Goal: Information Seeking & Learning: Learn about a topic

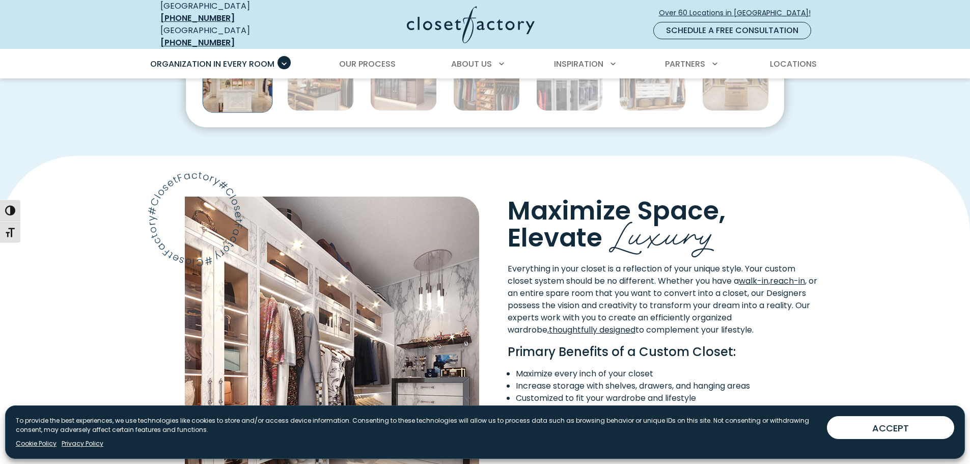
scroll to position [866, 0]
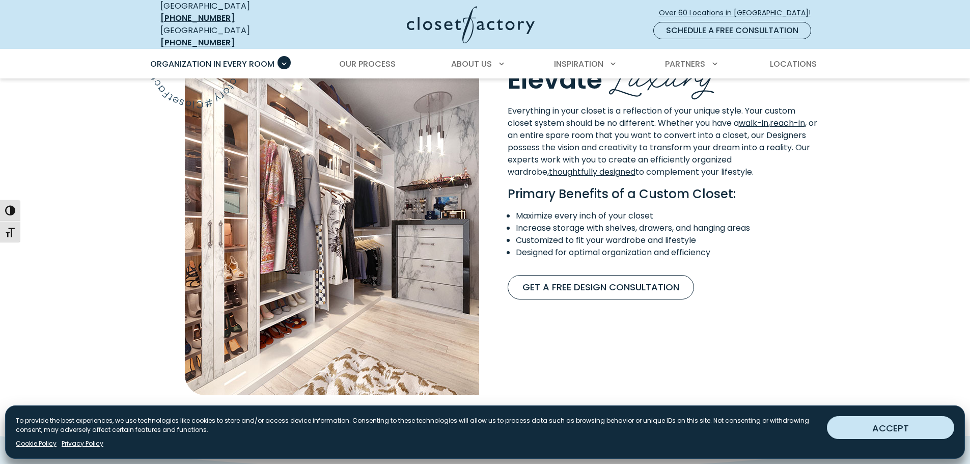
click at [865, 433] on button "ACCEPT" at bounding box center [890, 427] width 127 height 23
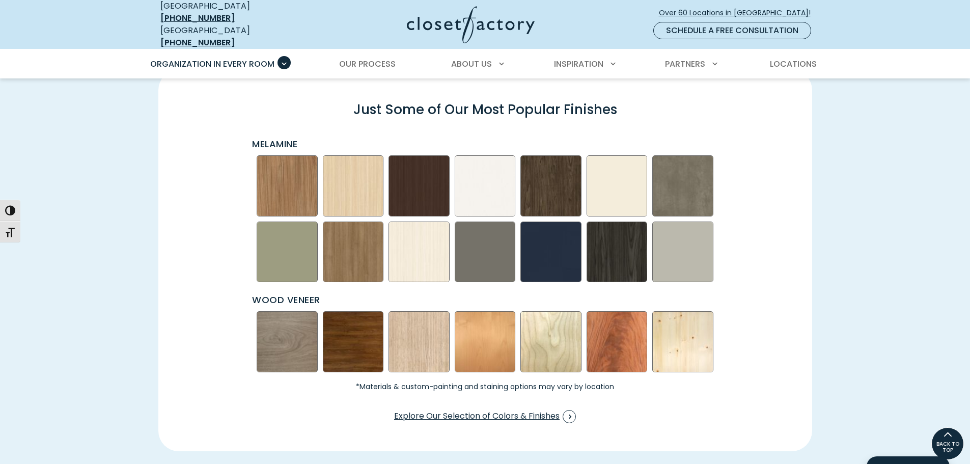
scroll to position [1426, 0]
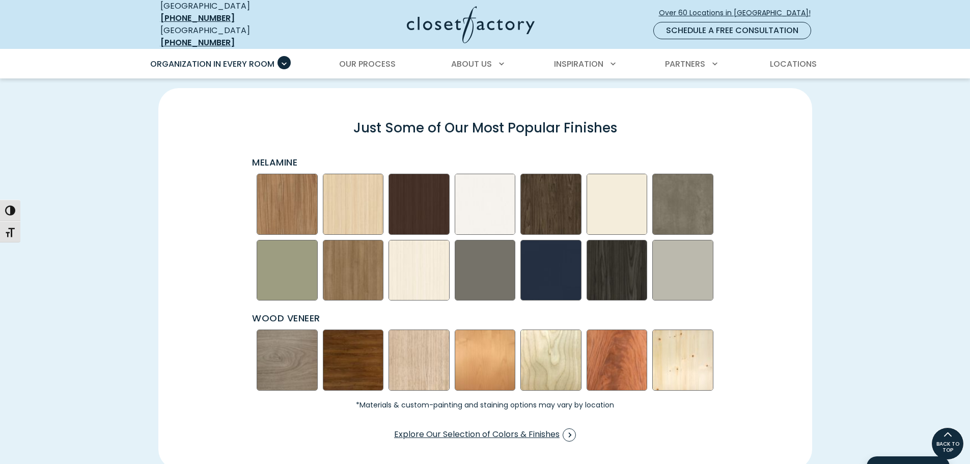
click at [491, 194] on img "Swatch Grid" at bounding box center [485, 204] width 61 height 61
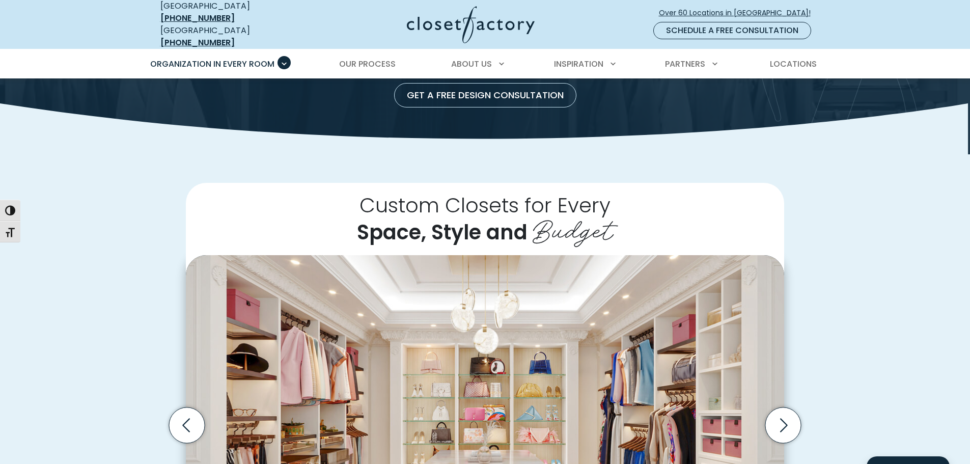
scroll to position [306, 0]
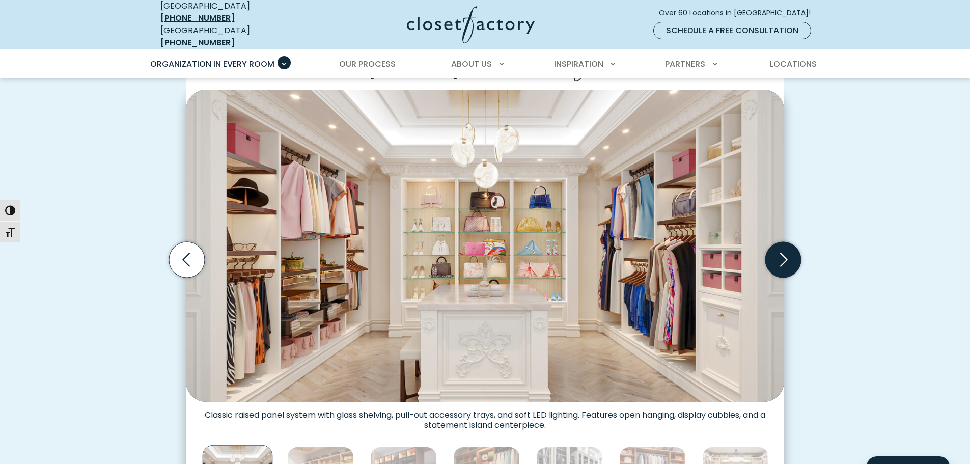
click at [782, 259] on icon "Next slide" at bounding box center [783, 260] width 36 height 36
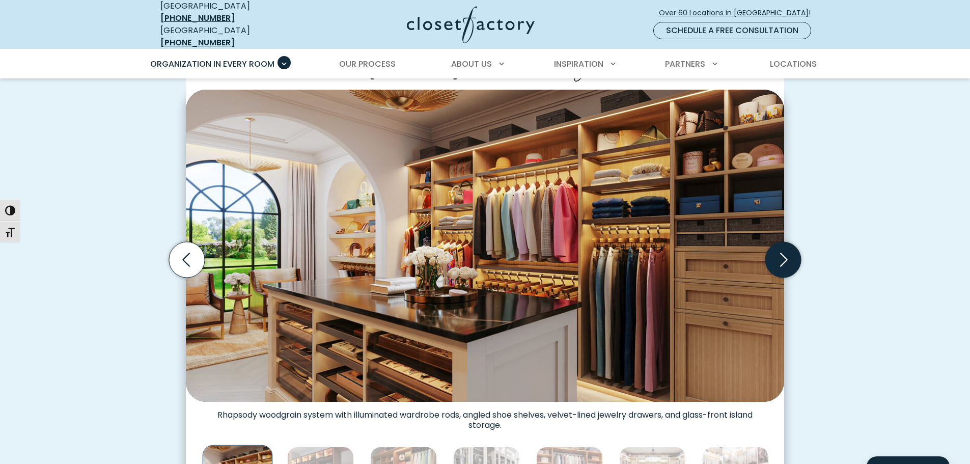
click at [782, 253] on icon "Next slide" at bounding box center [783, 260] width 36 height 36
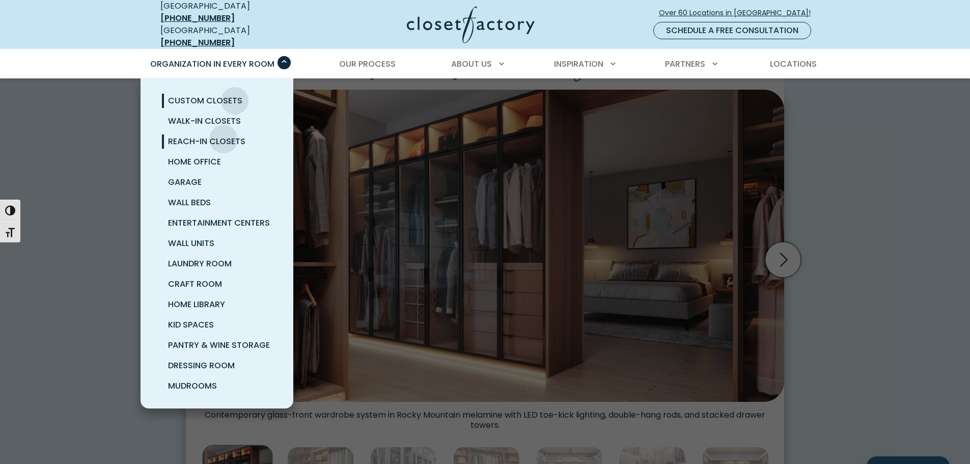
click at [224, 135] on span "Reach-In Closets" at bounding box center [206, 141] width 77 height 12
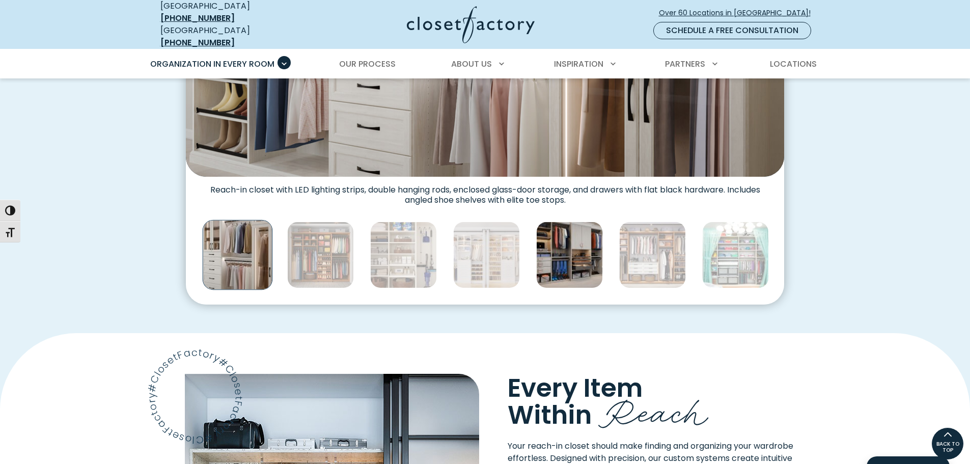
scroll to position [306, 0]
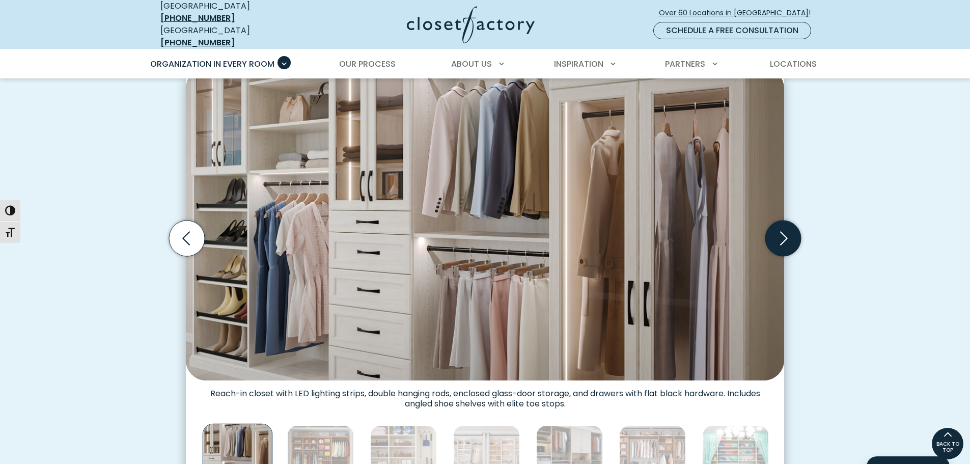
click at [793, 235] on icon "Next slide" at bounding box center [783, 239] width 36 height 36
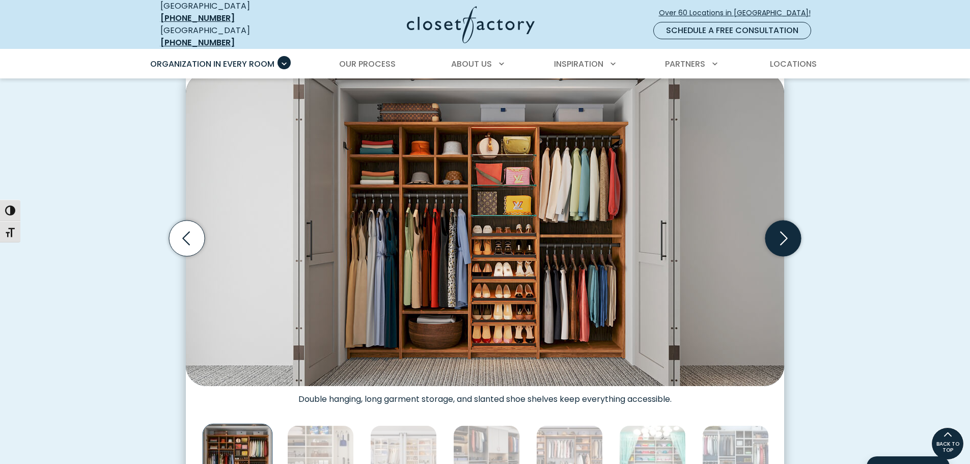
click at [784, 241] on icon "Next slide" at bounding box center [783, 239] width 36 height 36
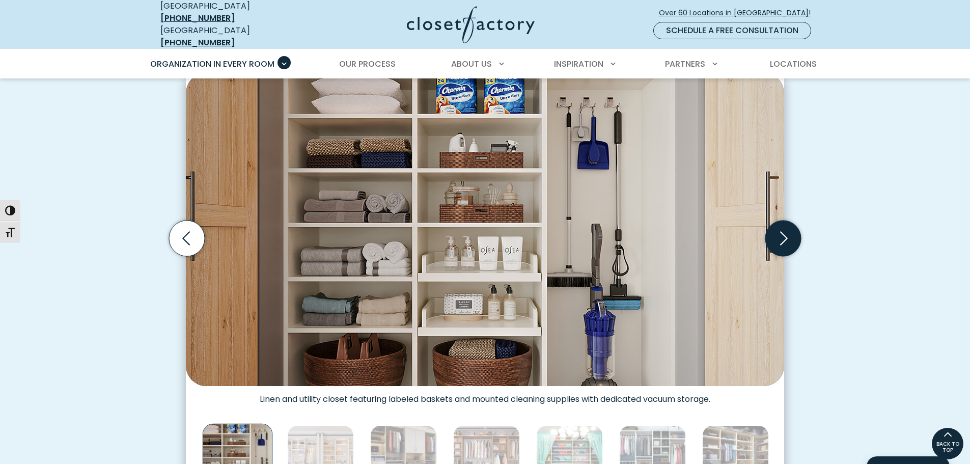
click at [784, 241] on icon "Next slide" at bounding box center [783, 239] width 36 height 36
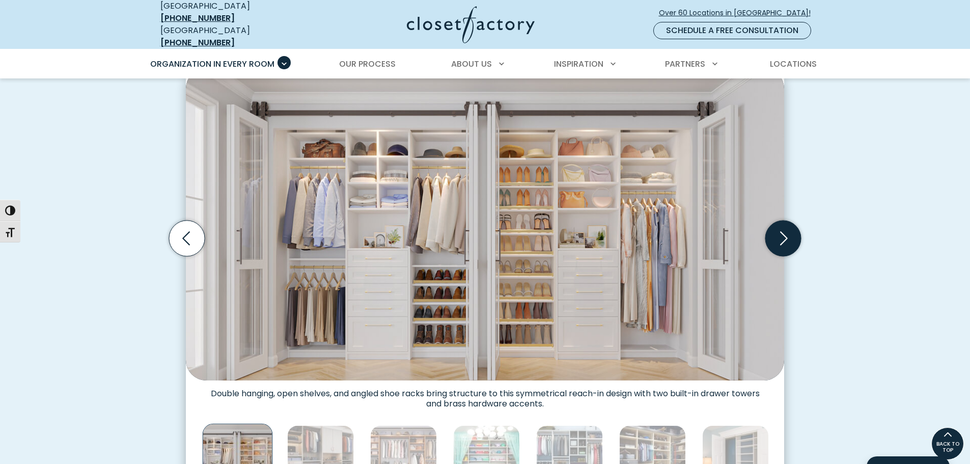
click at [784, 241] on icon "Next slide" at bounding box center [783, 239] width 36 height 36
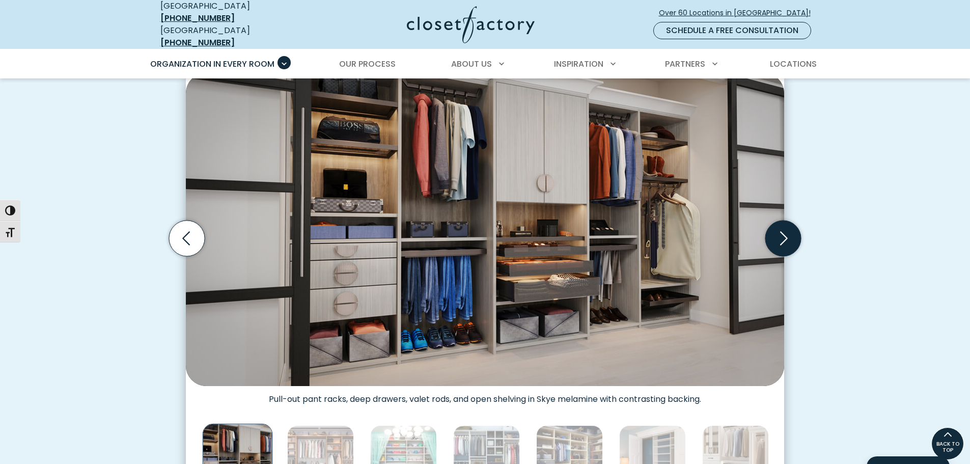
click at [784, 241] on icon "Next slide" at bounding box center [783, 239] width 36 height 36
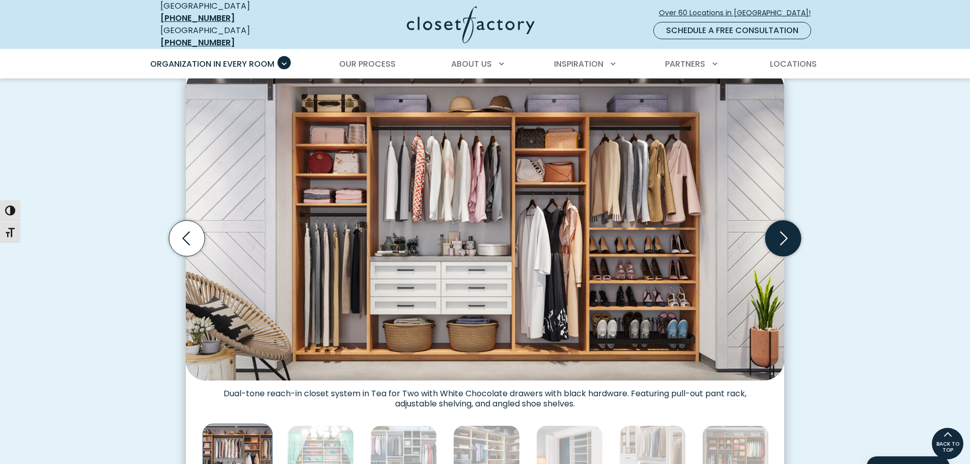
click at [784, 241] on icon "Next slide" at bounding box center [783, 239] width 36 height 36
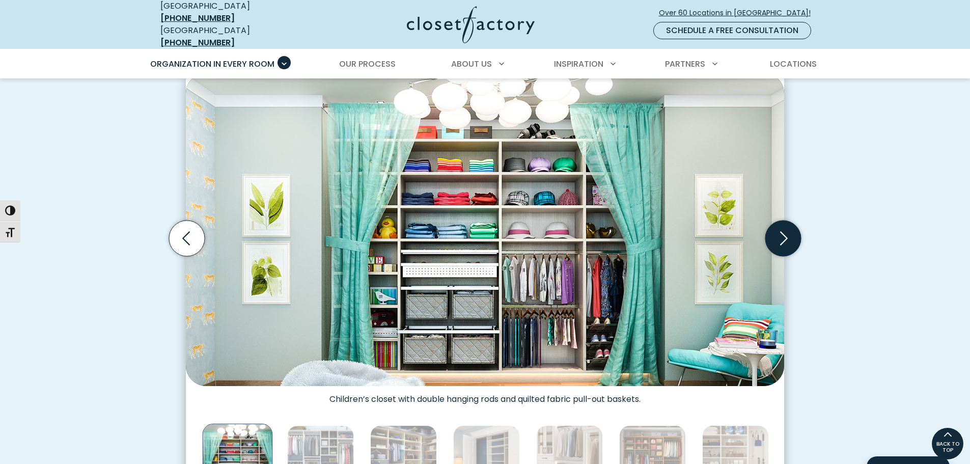
click at [784, 241] on icon "Next slide" at bounding box center [783, 239] width 36 height 36
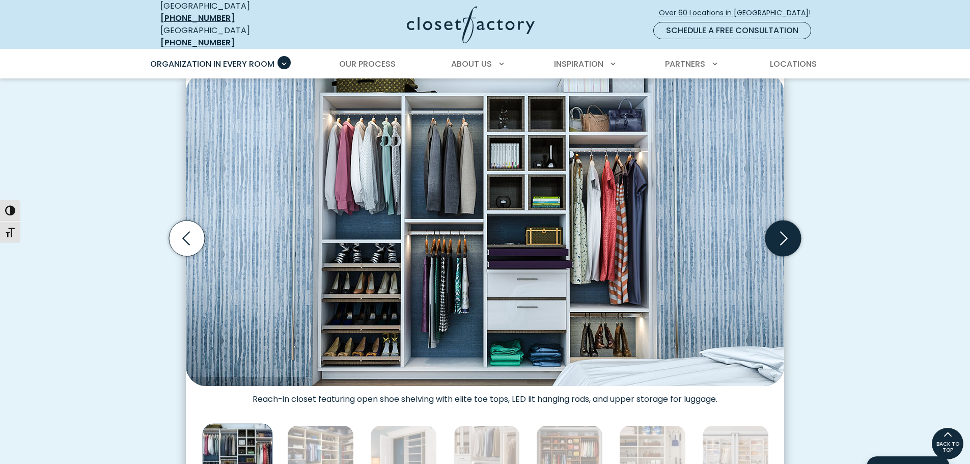
click at [784, 241] on icon "Next slide" at bounding box center [783, 239] width 36 height 36
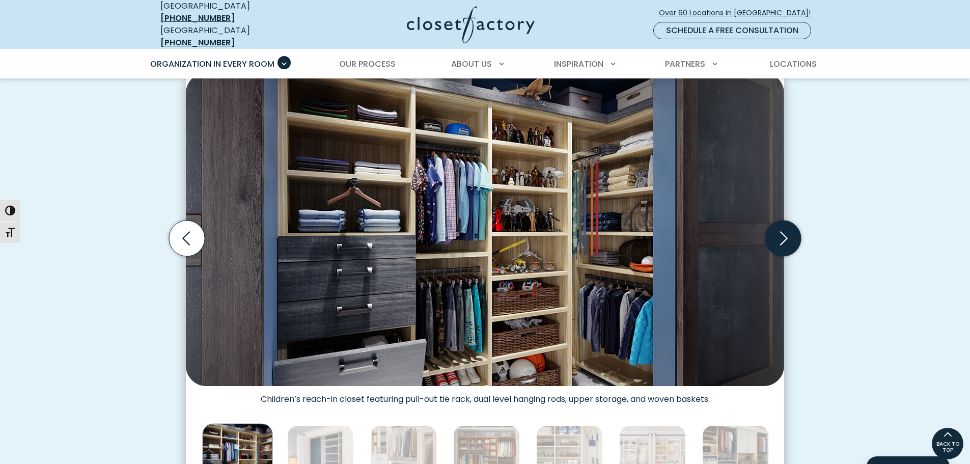
click at [785, 224] on icon "Next slide" at bounding box center [783, 239] width 36 height 36
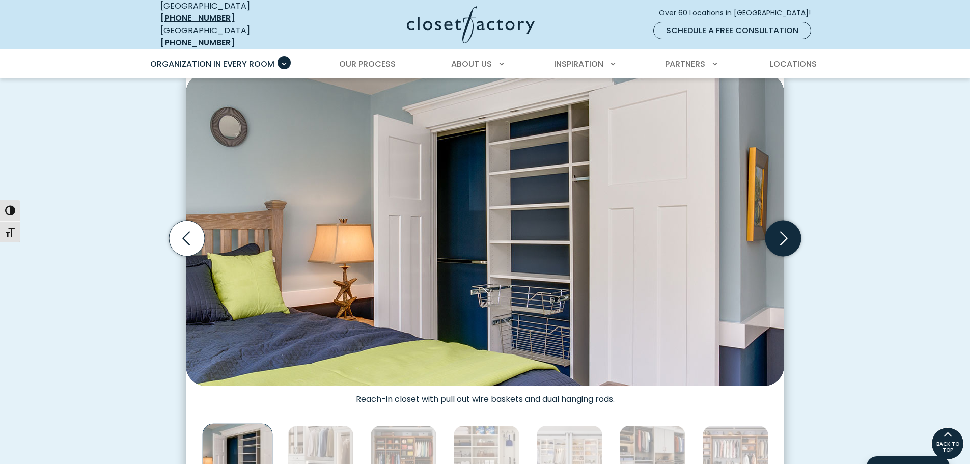
click at [785, 224] on icon "Next slide" at bounding box center [783, 239] width 36 height 36
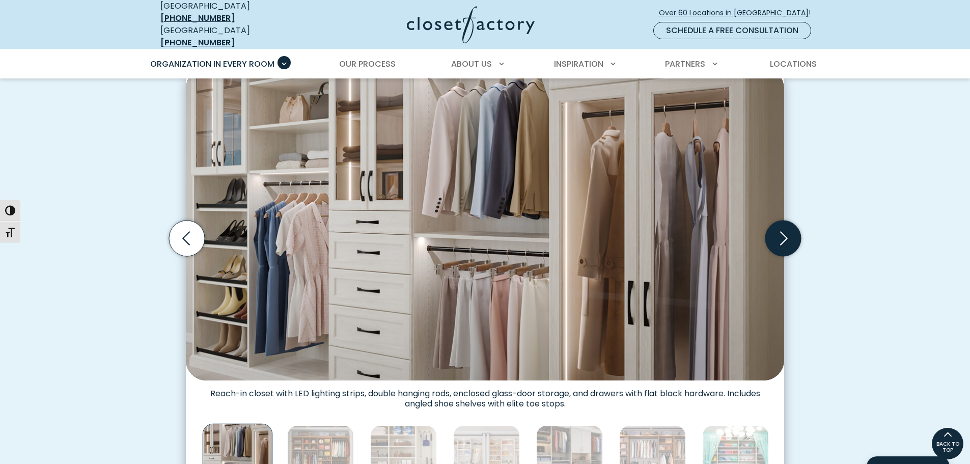
click at [778, 237] on icon "Next slide" at bounding box center [783, 239] width 36 height 36
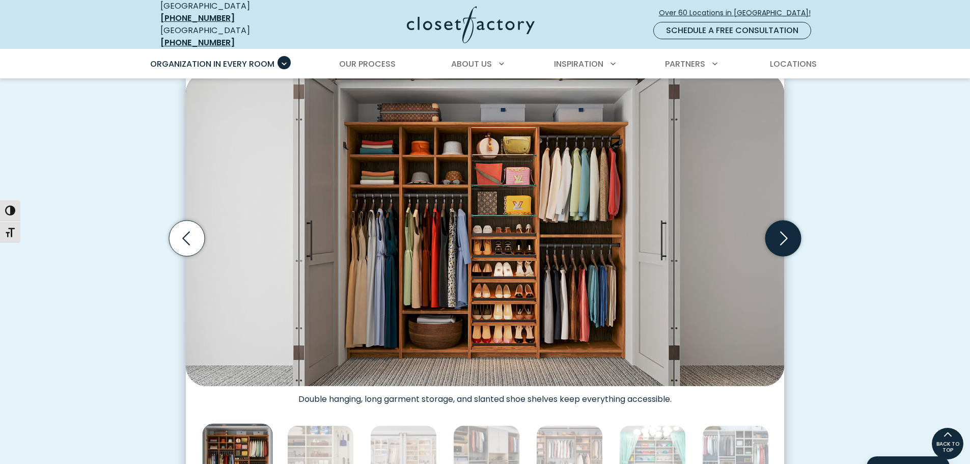
click at [779, 237] on icon "Next slide" at bounding box center [783, 239] width 36 height 36
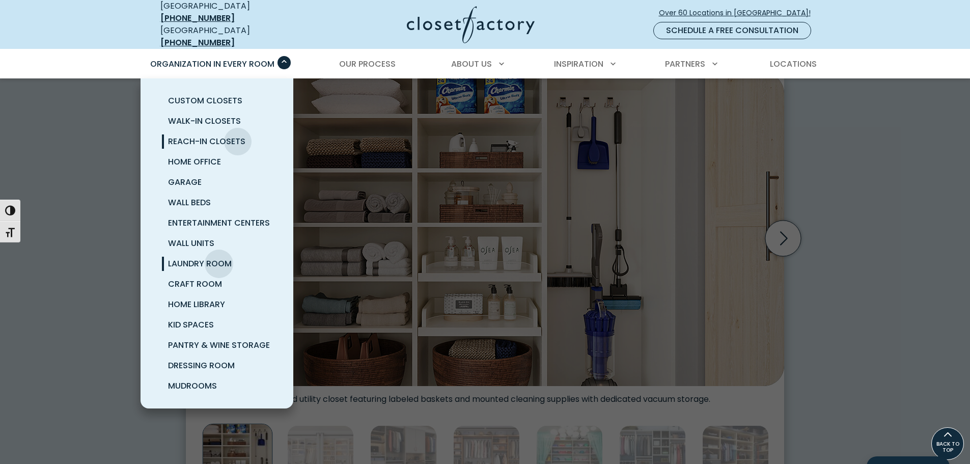
click at [219, 258] on span "Laundry Room" at bounding box center [200, 264] width 64 height 12
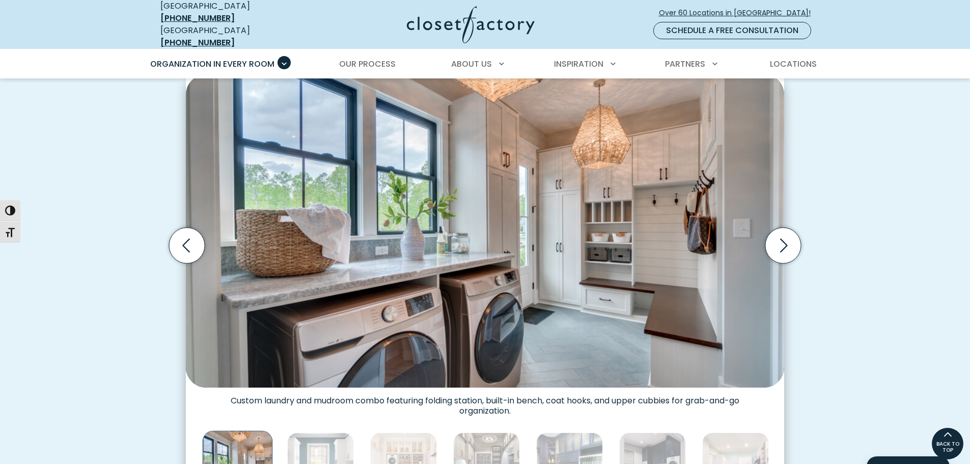
scroll to position [255, 0]
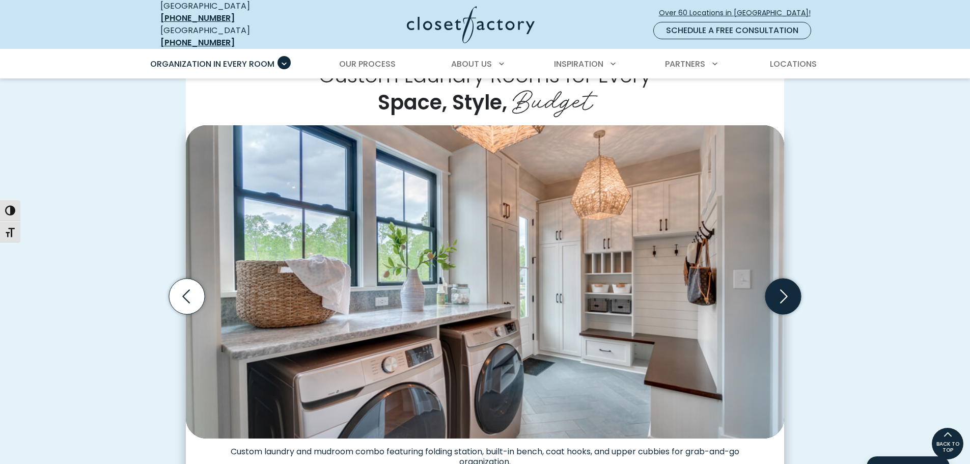
click at [778, 289] on icon "Next slide" at bounding box center [783, 297] width 36 height 36
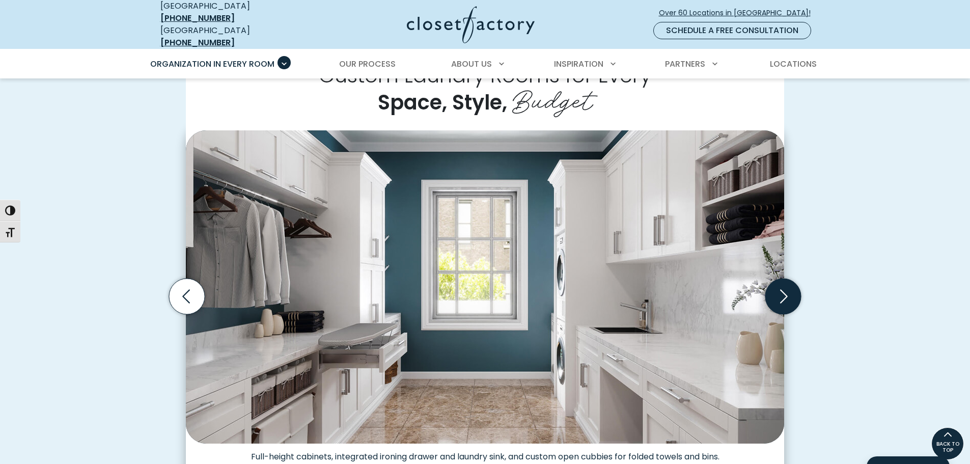
click at [778, 289] on icon "Next slide" at bounding box center [783, 297] width 36 height 36
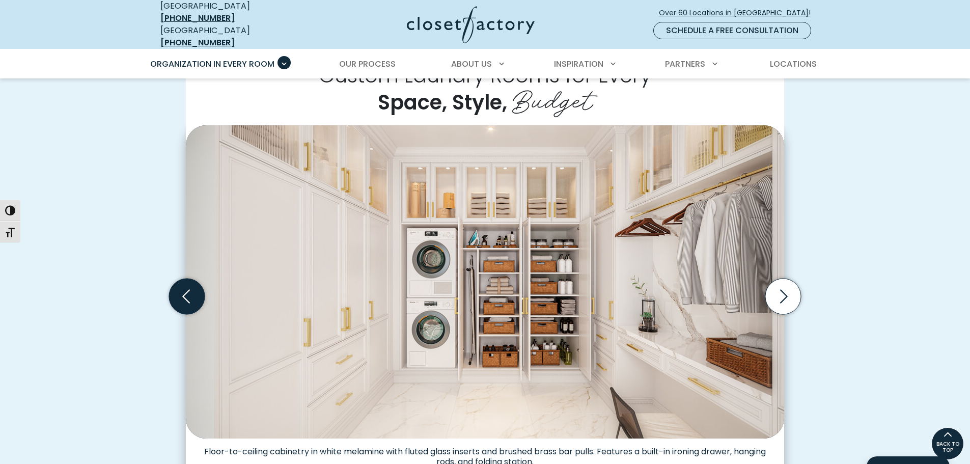
click at [195, 293] on icon "Previous slide" at bounding box center [187, 297] width 36 height 36
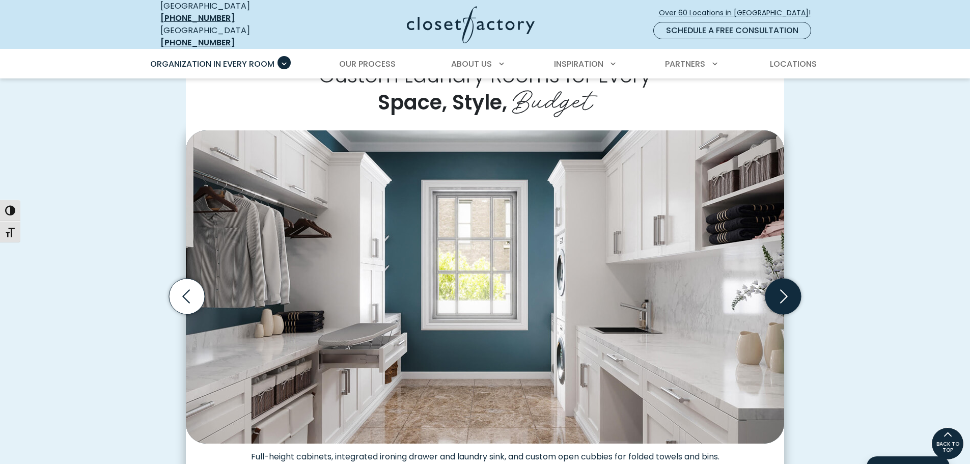
click at [793, 290] on icon "Next slide" at bounding box center [783, 297] width 36 height 36
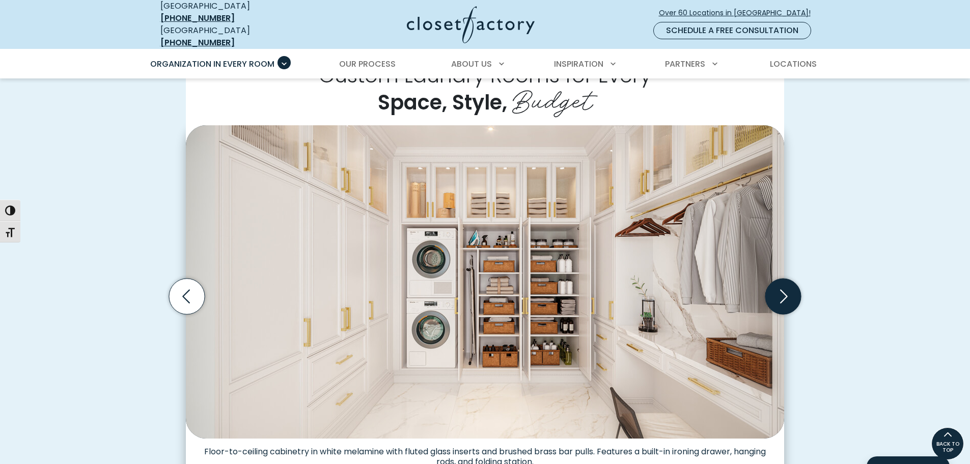
click at [783, 289] on icon "Next slide" at bounding box center [784, 296] width 8 height 14
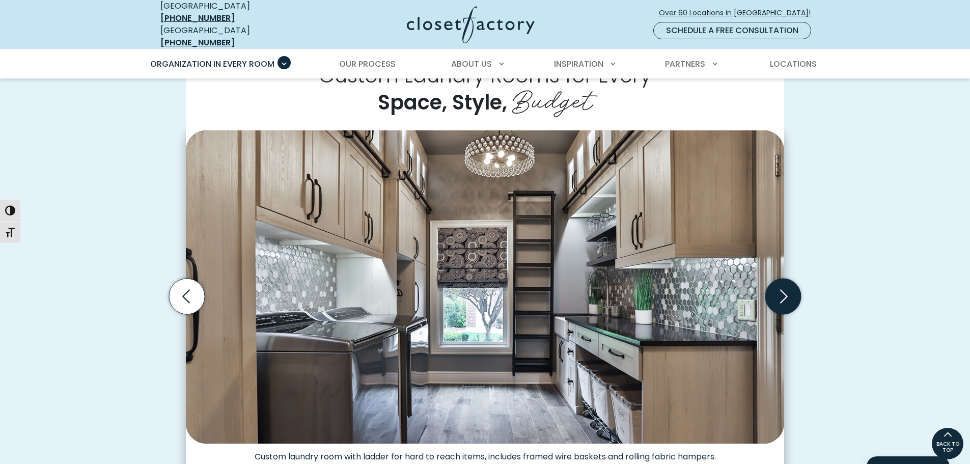
click at [786, 290] on icon "Next slide" at bounding box center [783, 297] width 36 height 36
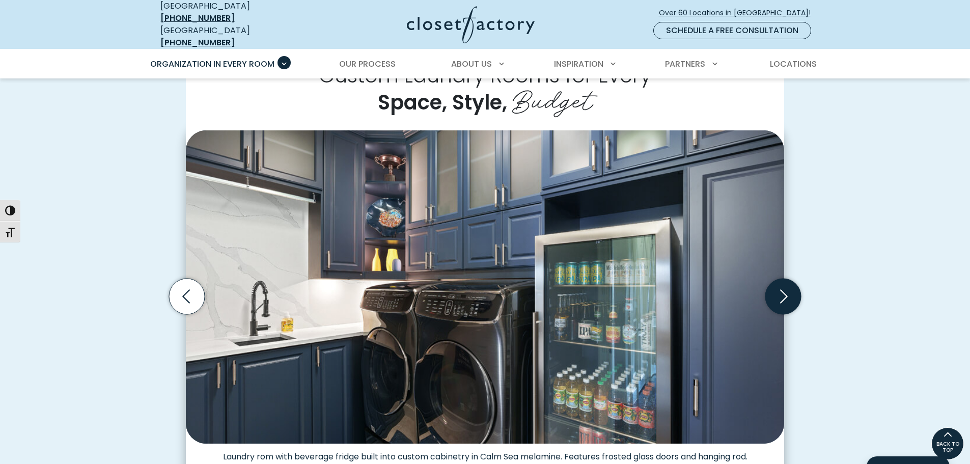
click at [786, 290] on icon "Next slide" at bounding box center [783, 297] width 36 height 36
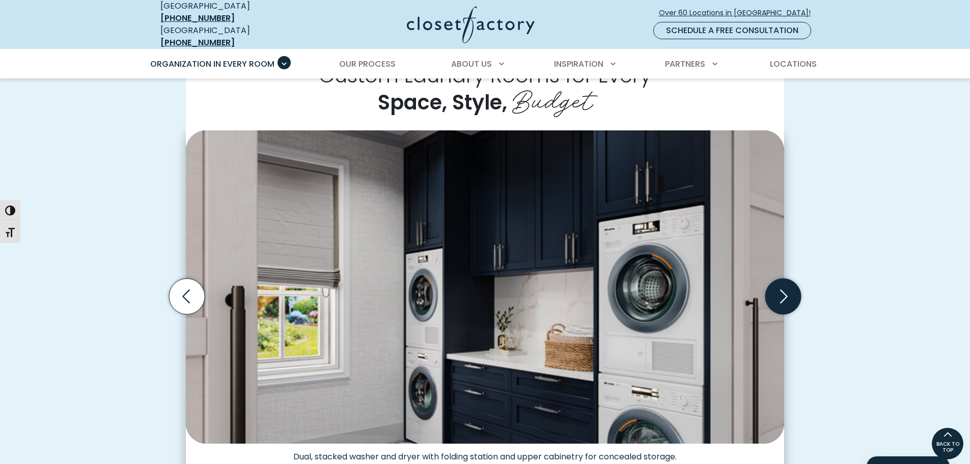
click at [786, 290] on icon "Next slide" at bounding box center [783, 297] width 36 height 36
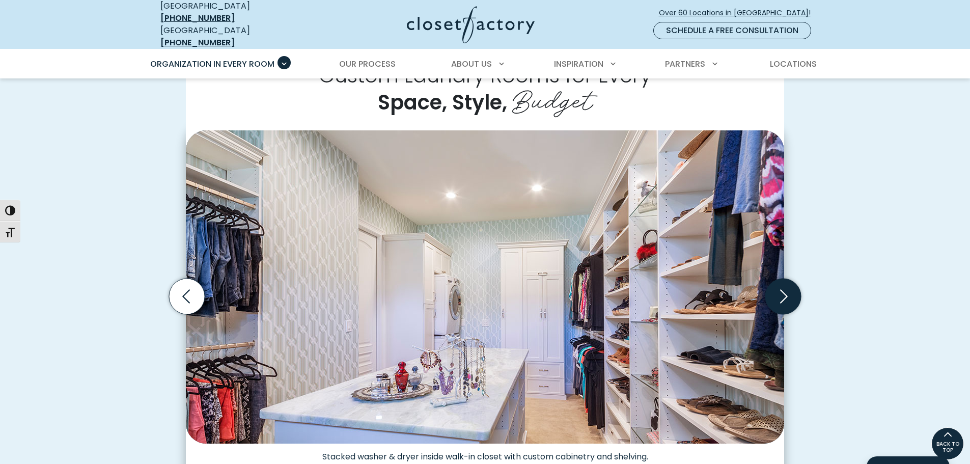
click at [786, 290] on icon "Next slide" at bounding box center [783, 297] width 36 height 36
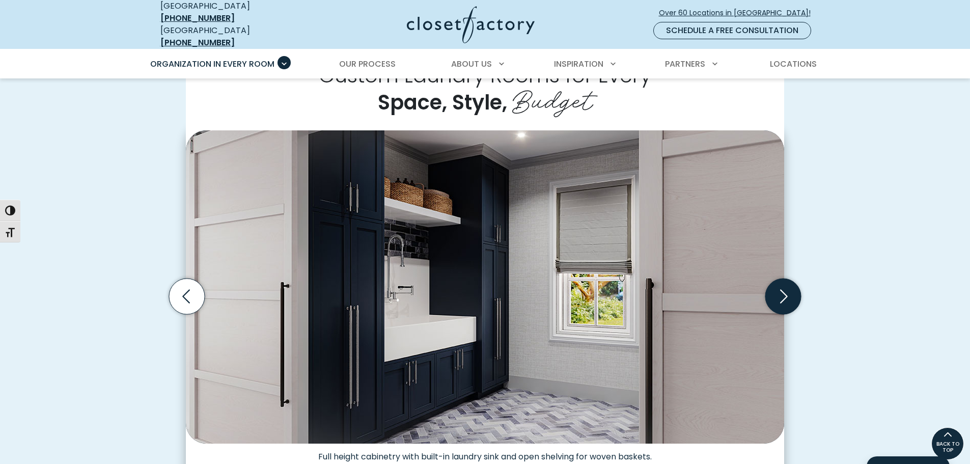
click at [786, 286] on icon "Next slide" at bounding box center [783, 297] width 36 height 36
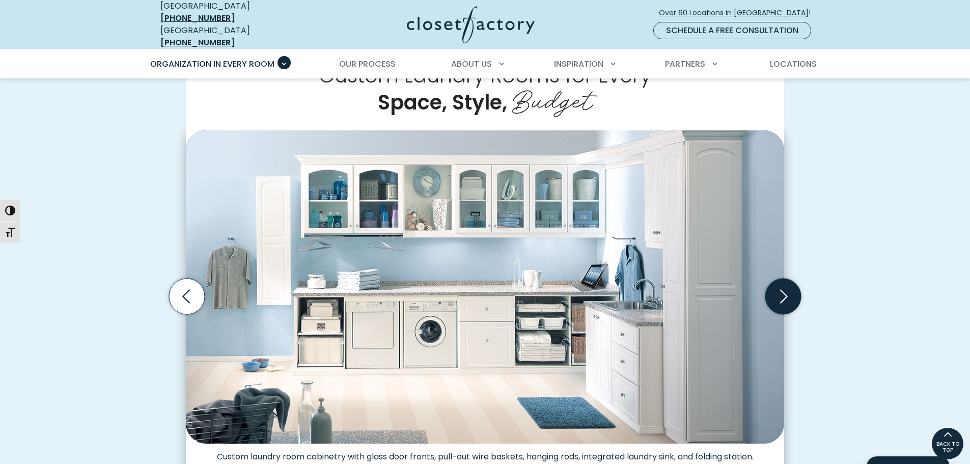
click at [786, 286] on icon "Next slide" at bounding box center [783, 297] width 36 height 36
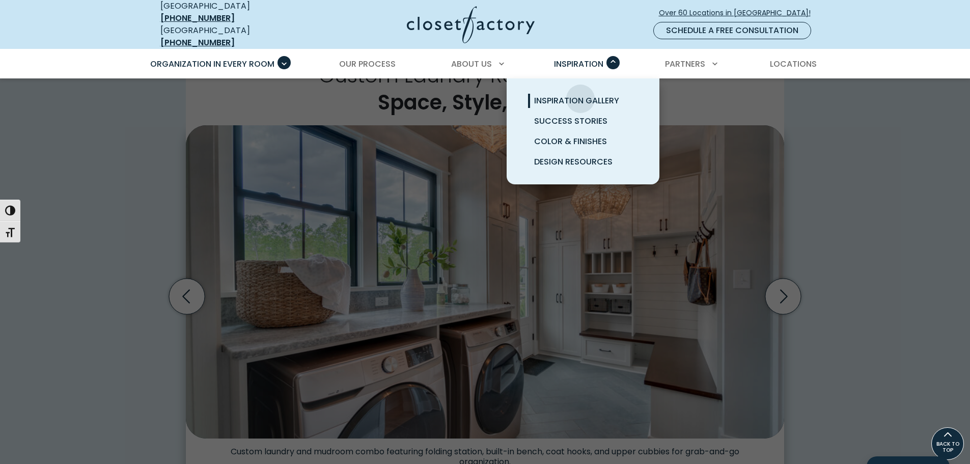
click at [581, 95] on span "Inspiration Gallery" at bounding box center [576, 101] width 85 height 12
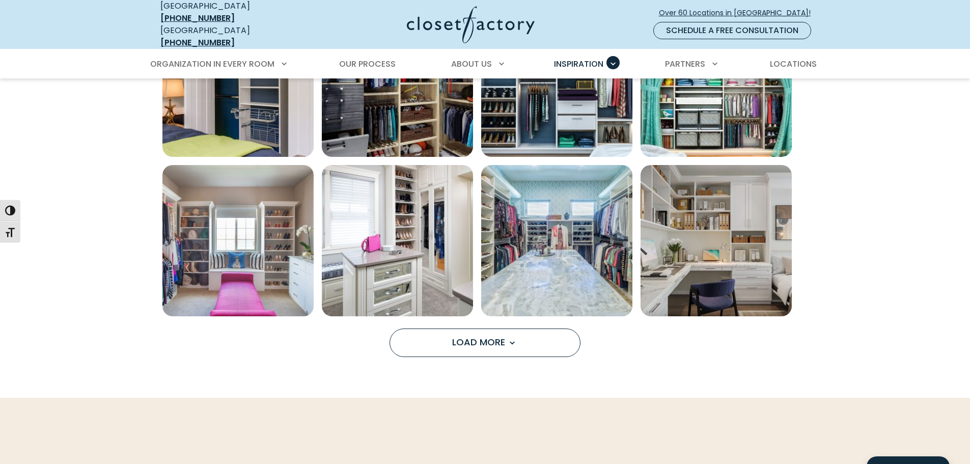
scroll to position [763, 0]
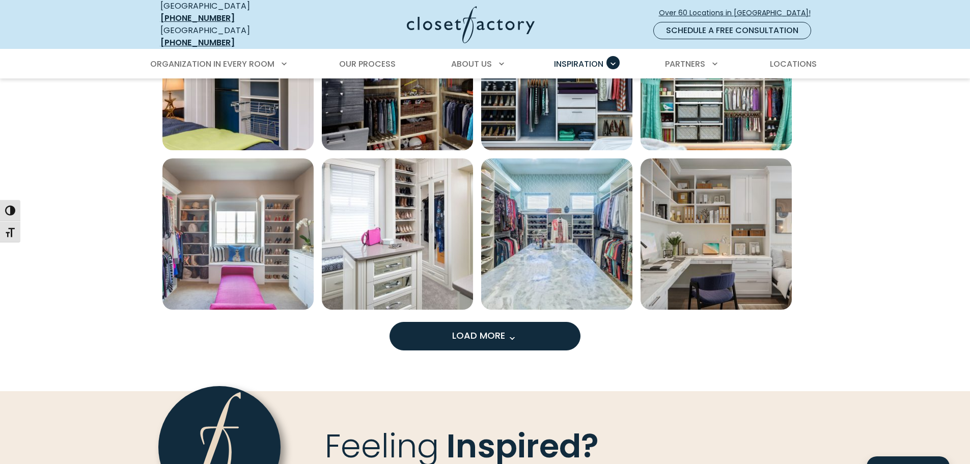
click at [457, 338] on button "Load More" at bounding box center [485, 336] width 191 height 29
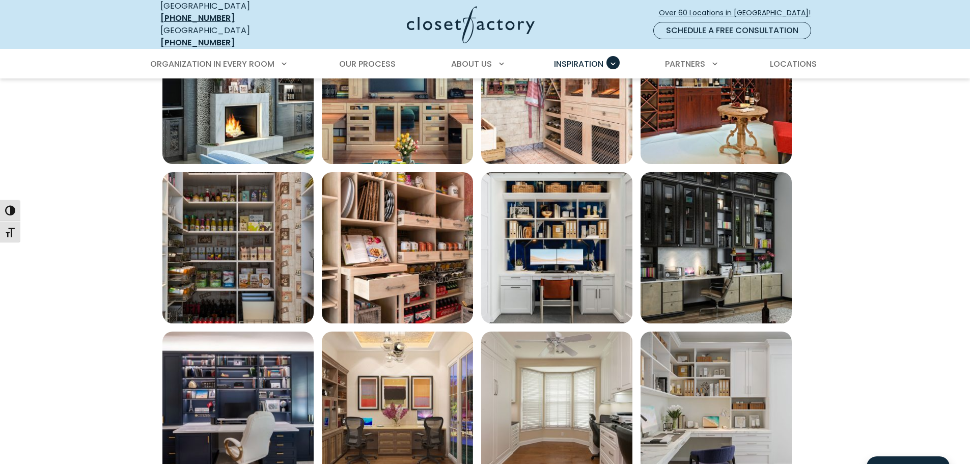
scroll to position [1324, 0]
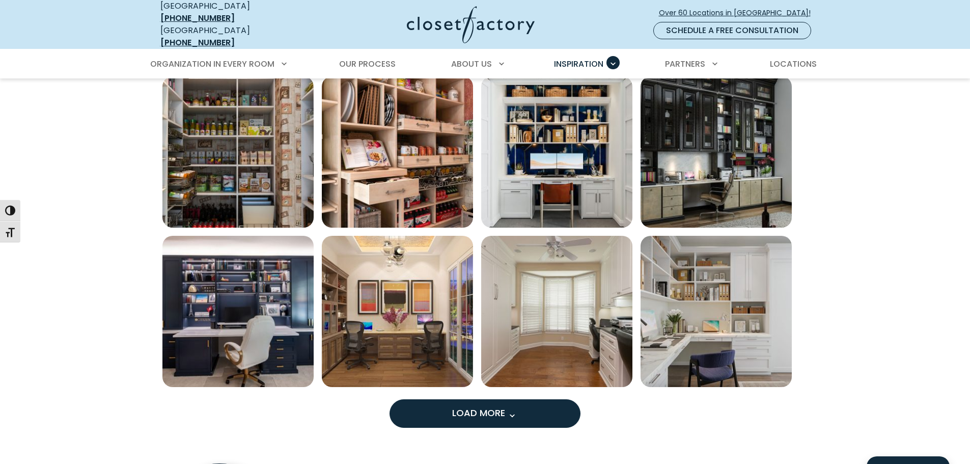
click at [396, 407] on button "Load More" at bounding box center [485, 413] width 191 height 29
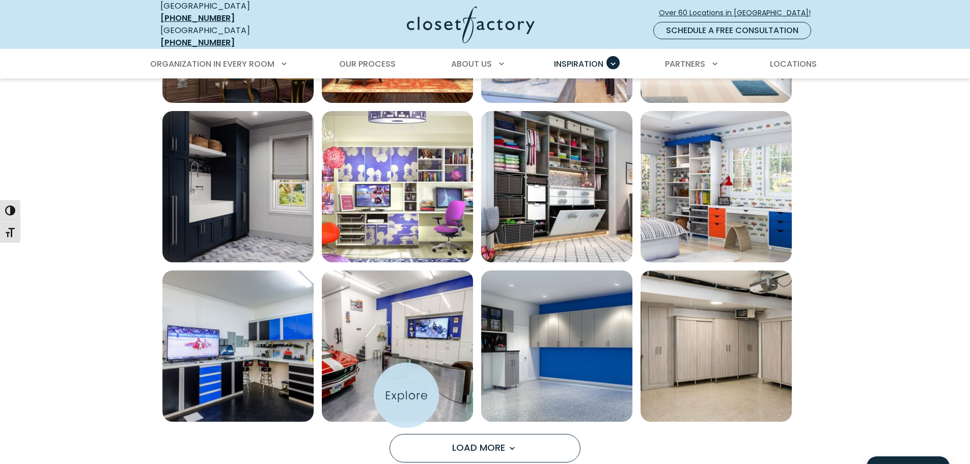
scroll to position [1935, 0]
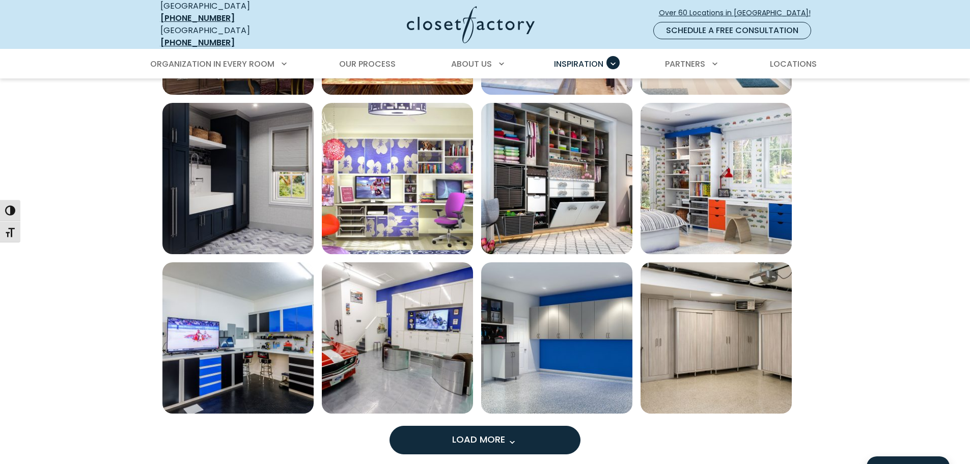
click at [494, 433] on span "Load More" at bounding box center [485, 439] width 66 height 13
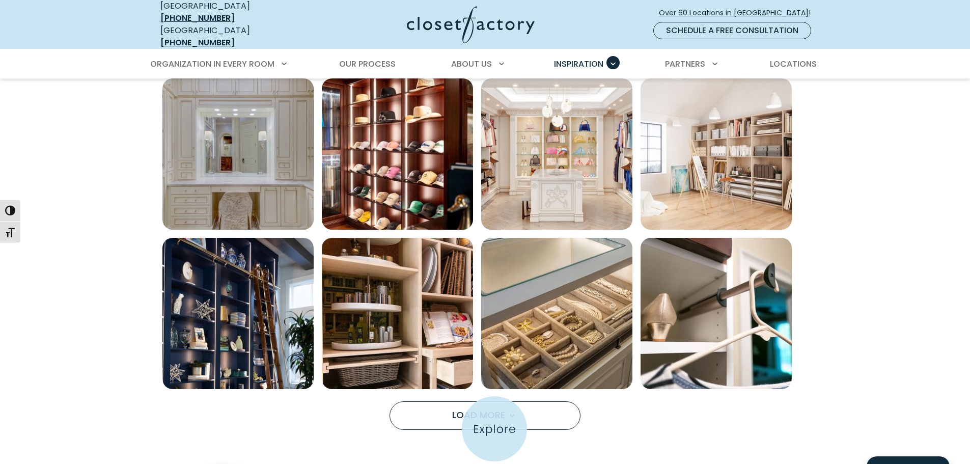
scroll to position [2648, 0]
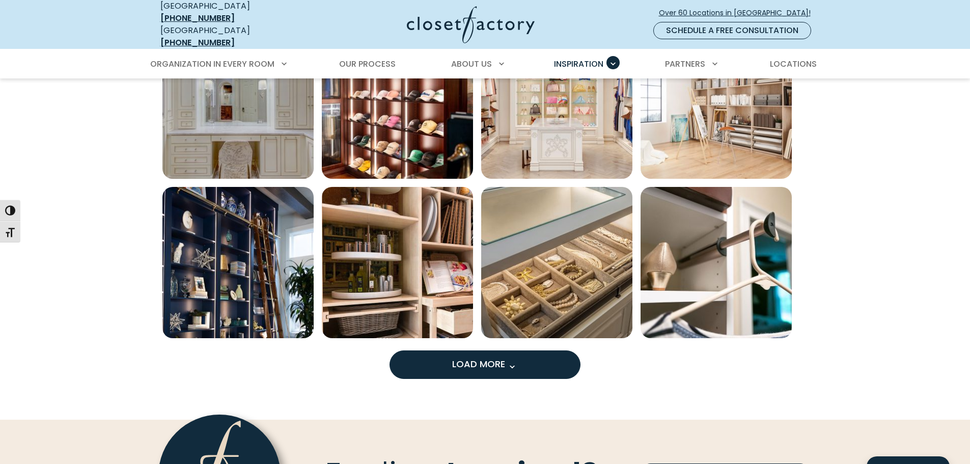
click at [519, 358] on button "Load More" at bounding box center [485, 364] width 191 height 29
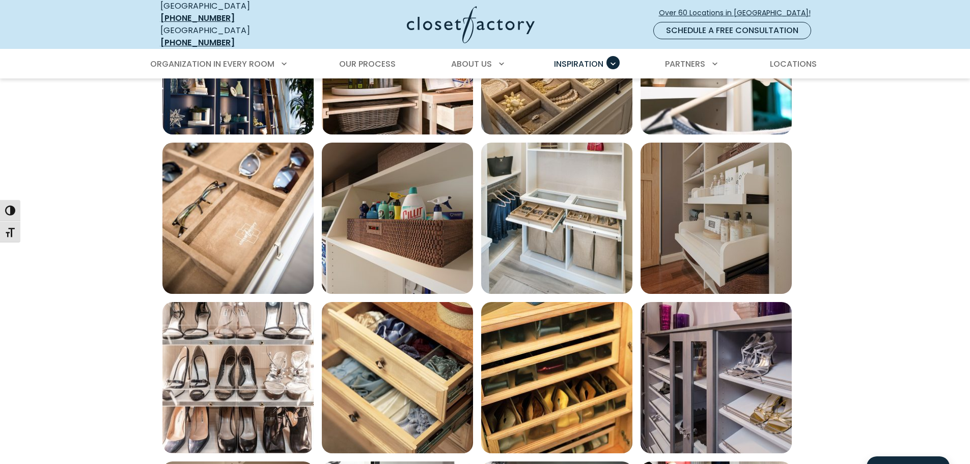
scroll to position [3004, 0]
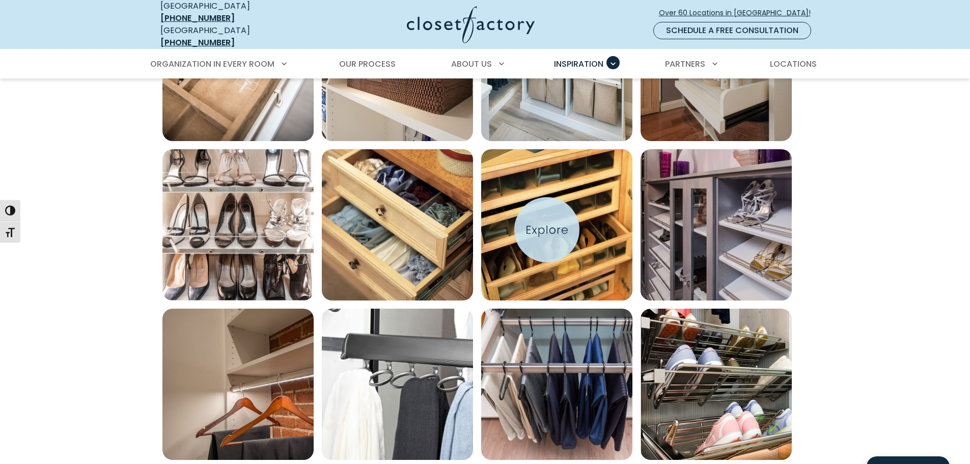
click at [547, 230] on img "Open inspiration gallery to preview enlarged image" at bounding box center [556, 224] width 151 height 151
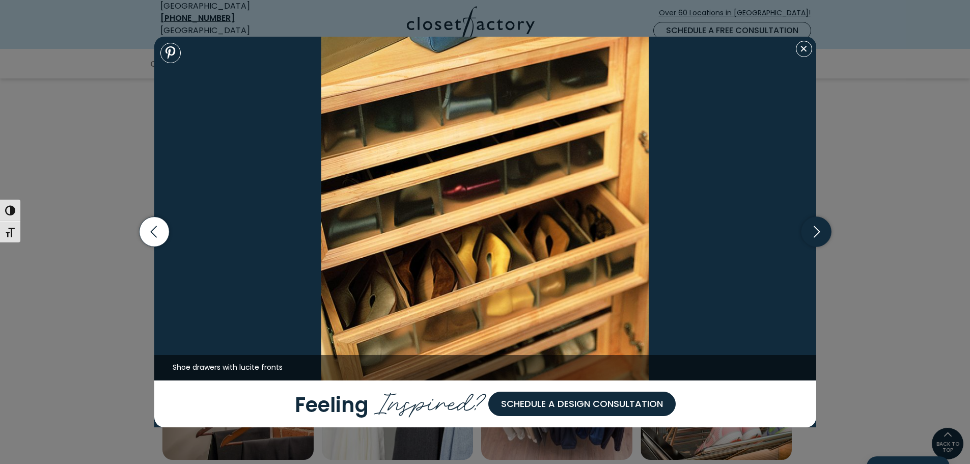
click at [808, 238] on icon "button" at bounding box center [816, 232] width 30 height 30
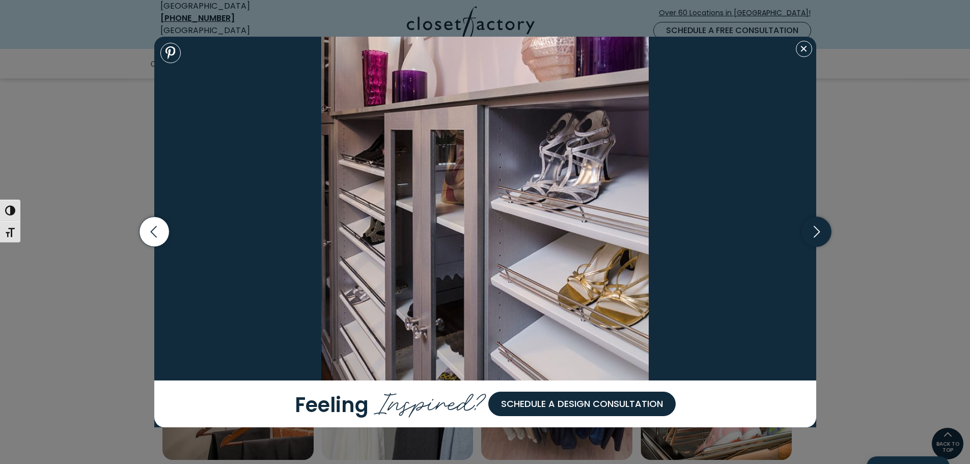
click at [808, 238] on icon "button" at bounding box center [816, 232] width 30 height 30
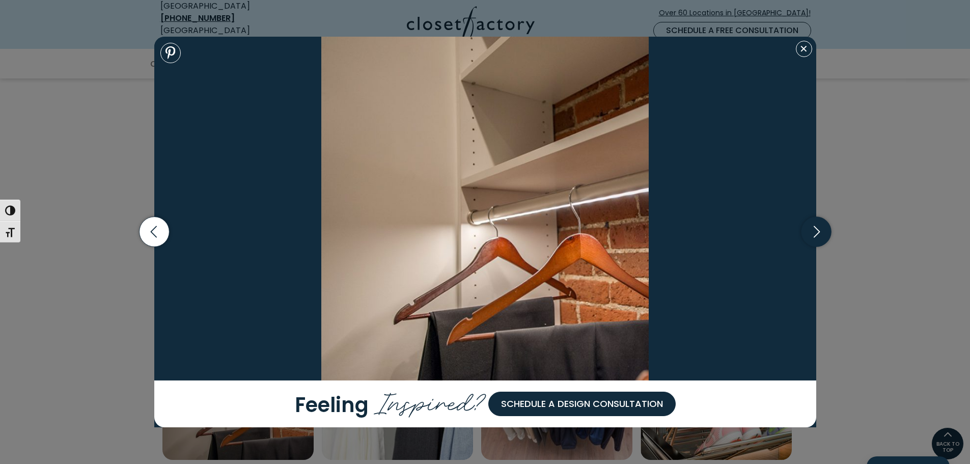
click at [808, 238] on icon "button" at bounding box center [816, 232] width 30 height 30
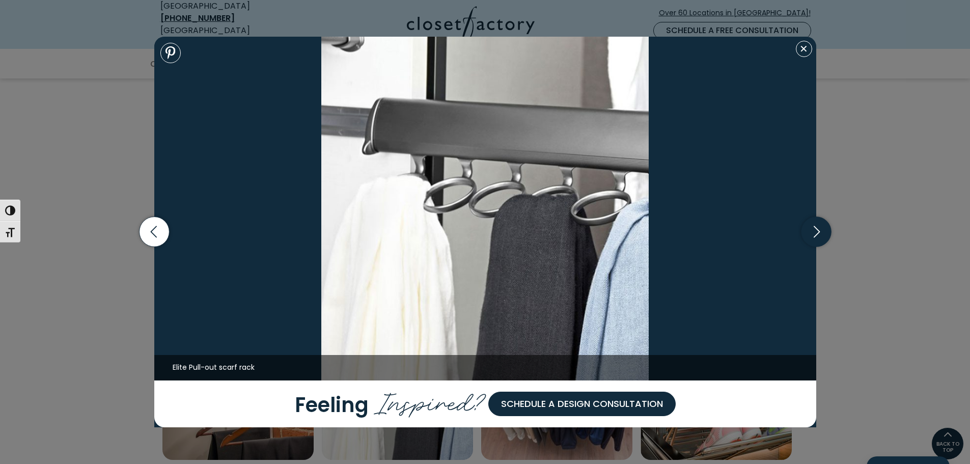
click at [808, 238] on icon "button" at bounding box center [816, 232] width 30 height 30
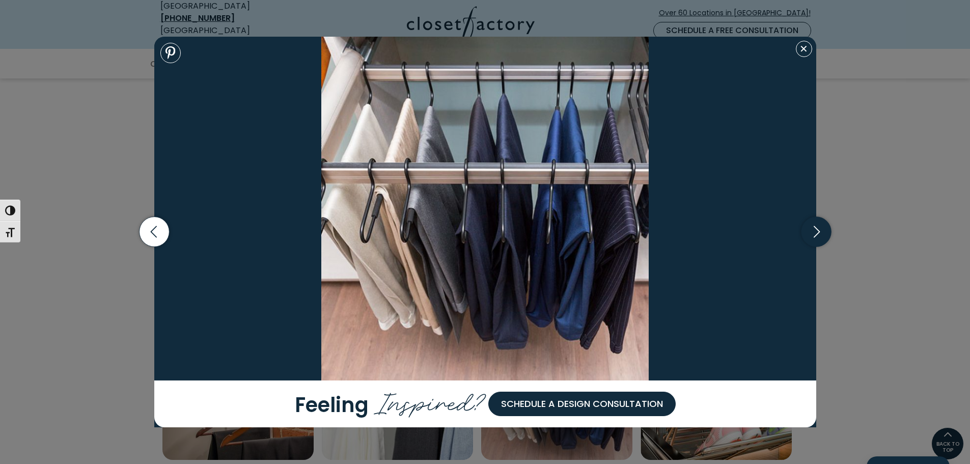
click at [806, 237] on icon "button" at bounding box center [816, 232] width 30 height 30
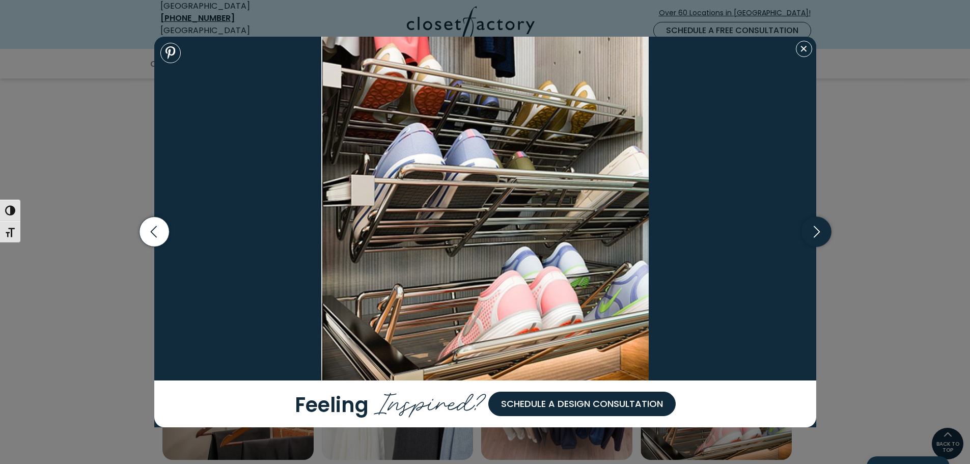
click at [819, 231] on icon "button" at bounding box center [816, 232] width 30 height 30
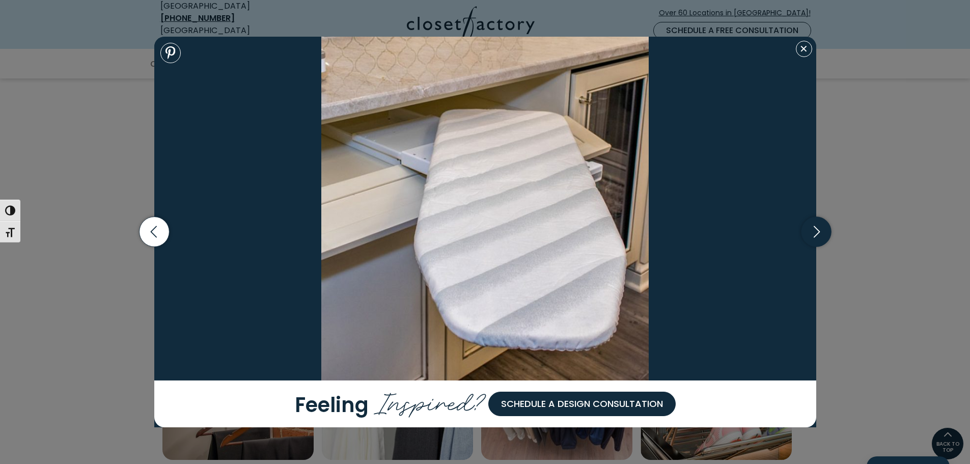
click at [819, 231] on icon "button" at bounding box center [816, 232] width 30 height 30
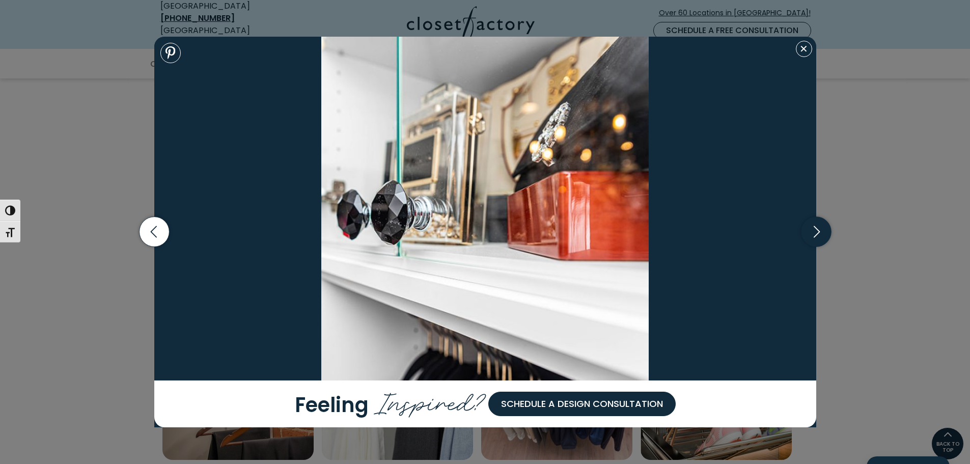
click at [819, 231] on icon "button" at bounding box center [816, 232] width 30 height 30
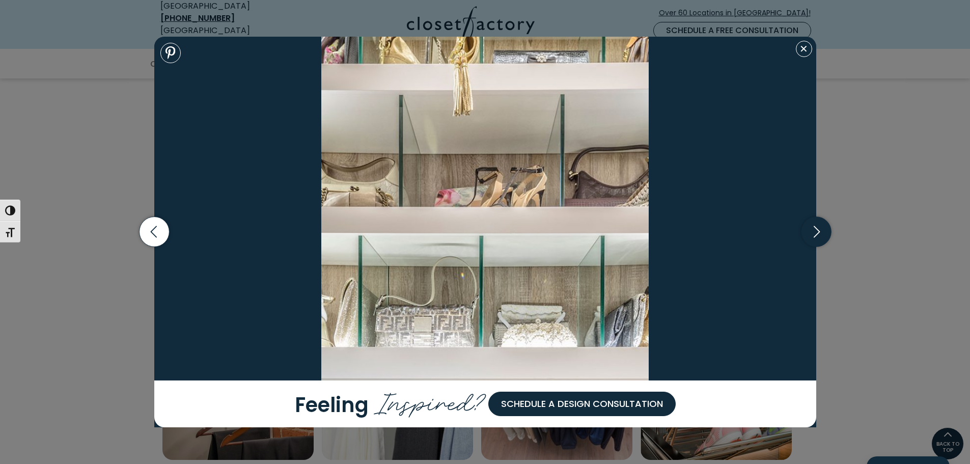
click at [819, 231] on icon "button" at bounding box center [816, 232] width 30 height 30
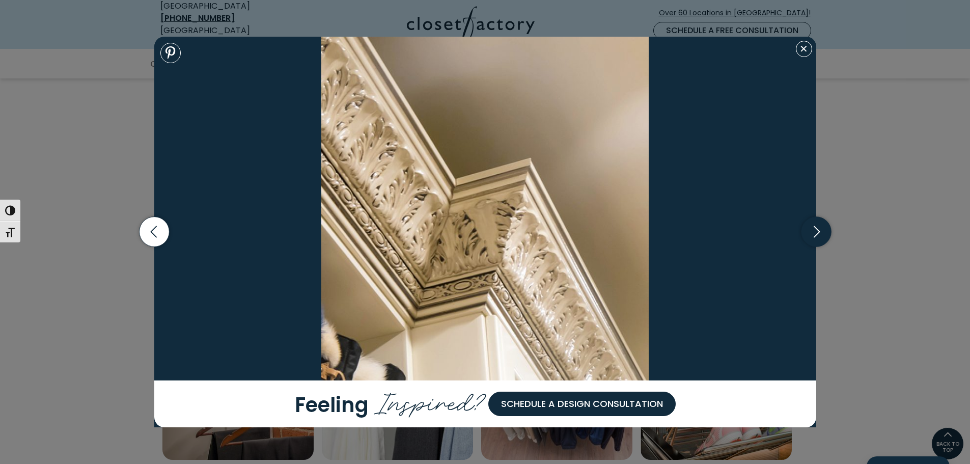
click at [819, 231] on icon "button" at bounding box center [816, 232] width 30 height 30
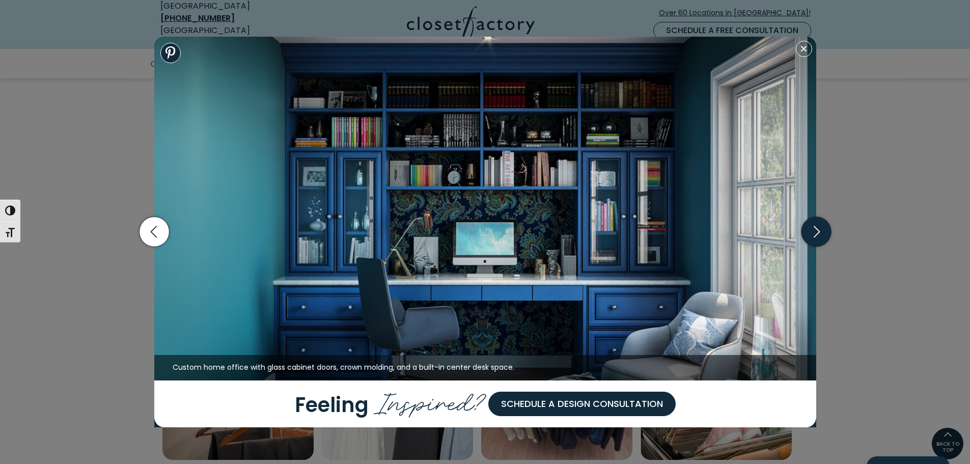
click at [819, 231] on icon "button" at bounding box center [816, 232] width 30 height 30
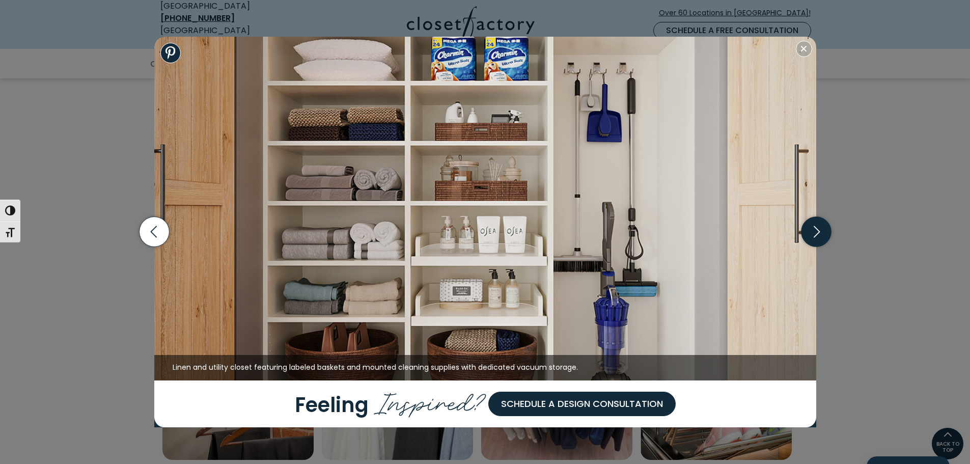
click at [819, 231] on icon "button" at bounding box center [816, 232] width 30 height 30
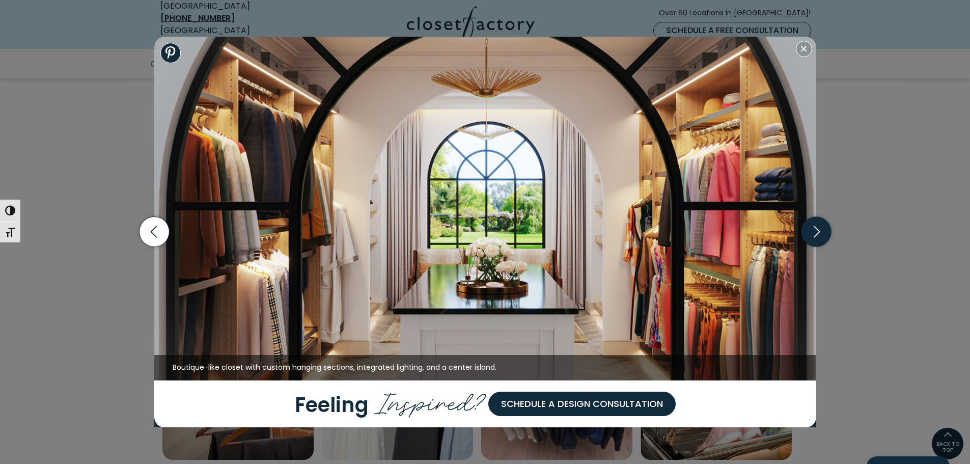
click at [808, 234] on icon "button" at bounding box center [816, 232] width 30 height 30
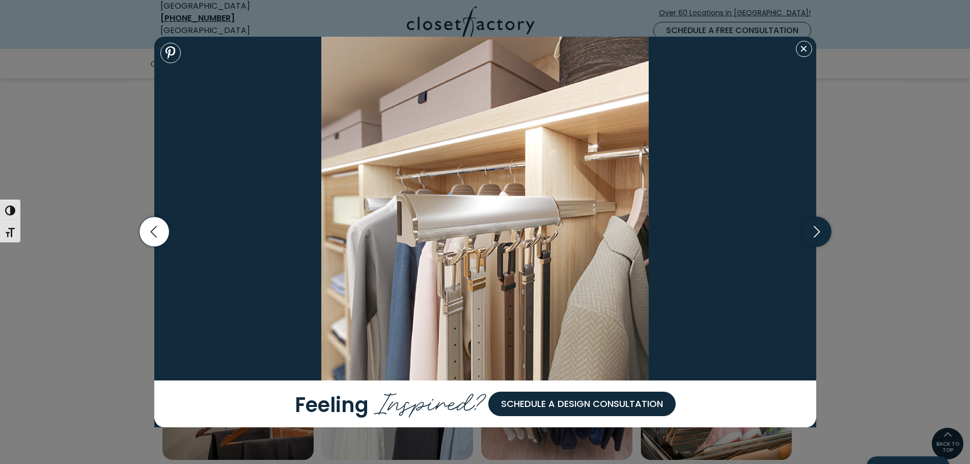
click at [807, 235] on icon "button" at bounding box center [816, 232] width 30 height 30
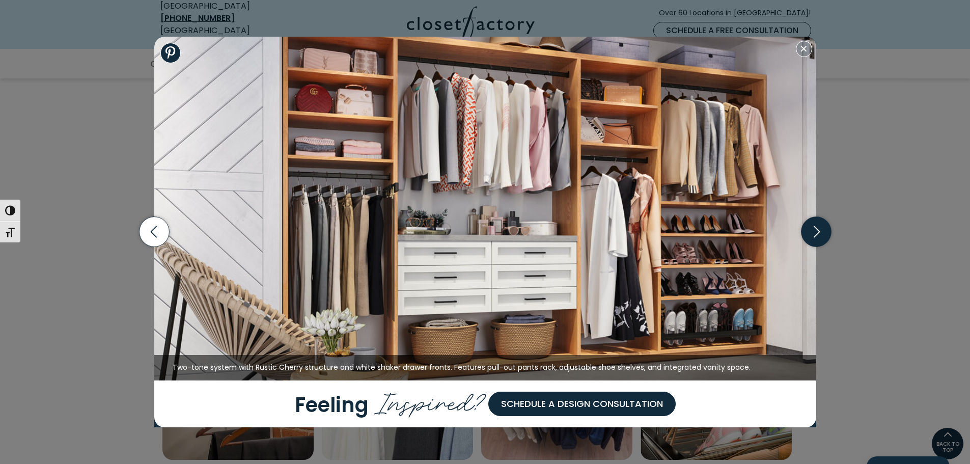
click at [807, 235] on icon "button" at bounding box center [816, 232] width 30 height 30
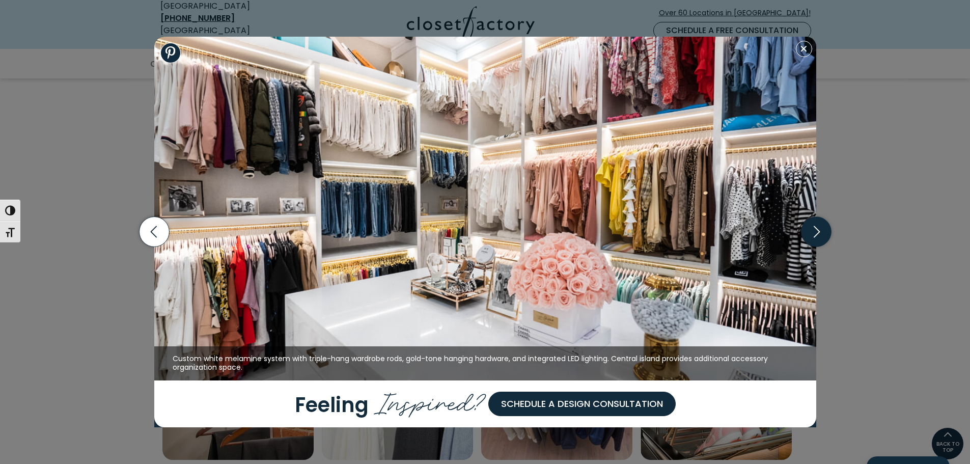
click at [807, 235] on icon "button" at bounding box center [816, 232] width 30 height 30
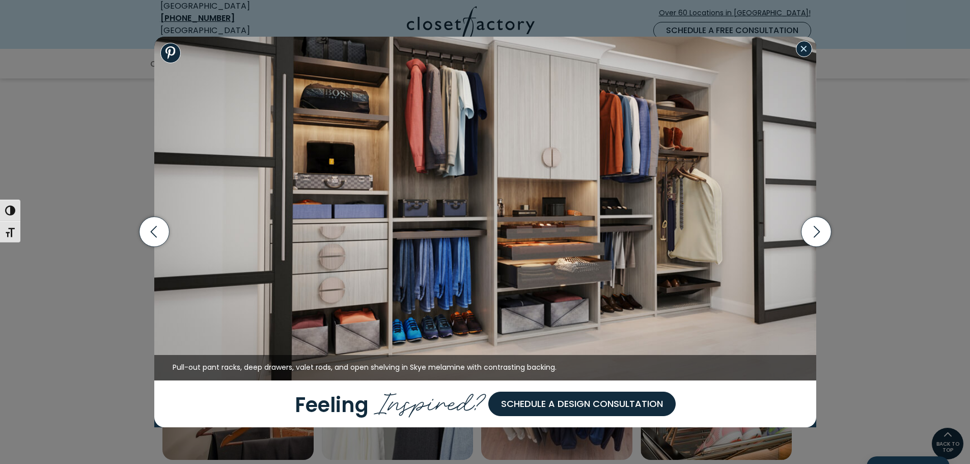
click at [802, 49] on button "Close modal" at bounding box center [804, 49] width 16 height 16
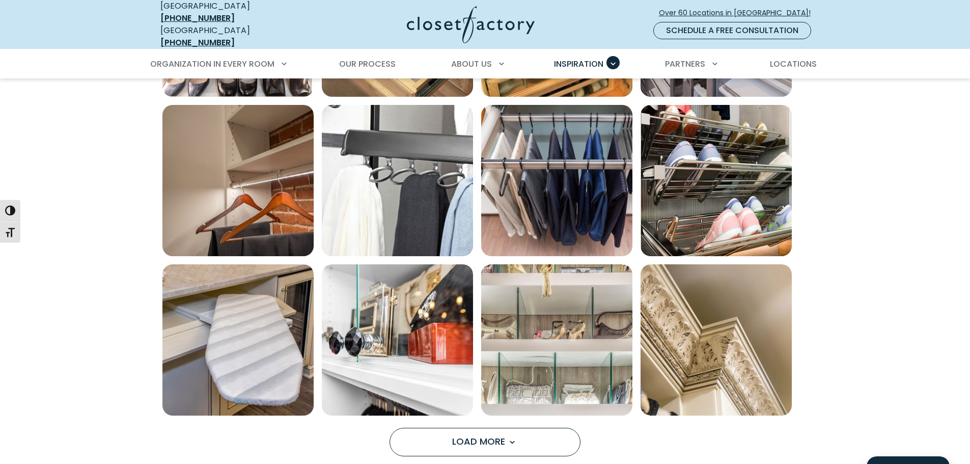
scroll to position [3412, 0]
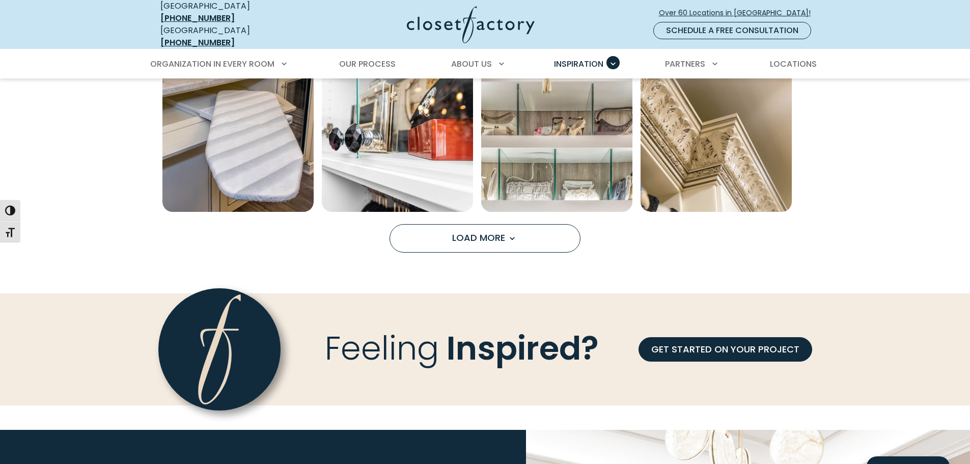
drag, startPoint x: 462, startPoint y: 239, endPoint x: 823, endPoint y: 219, distance: 361.1
click at [462, 238] on button "Load More" at bounding box center [485, 238] width 191 height 29
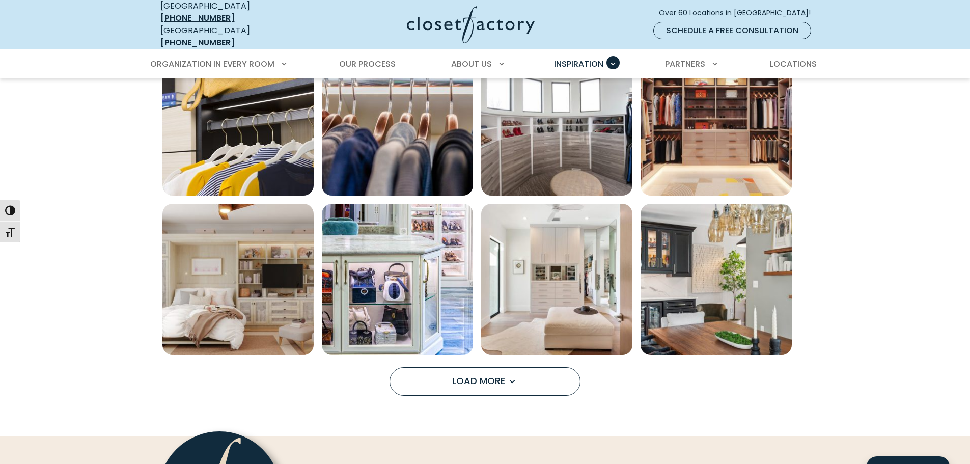
scroll to position [3921, 0]
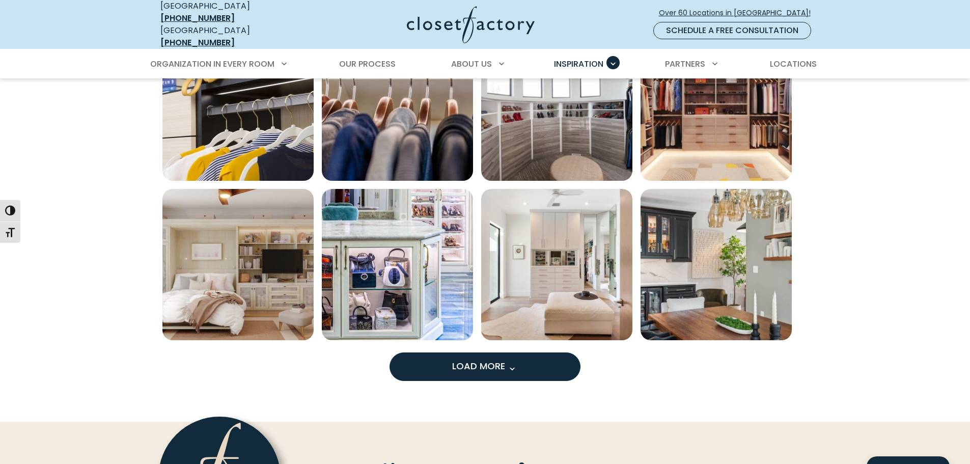
click at [451, 360] on button "Load More" at bounding box center [485, 366] width 191 height 29
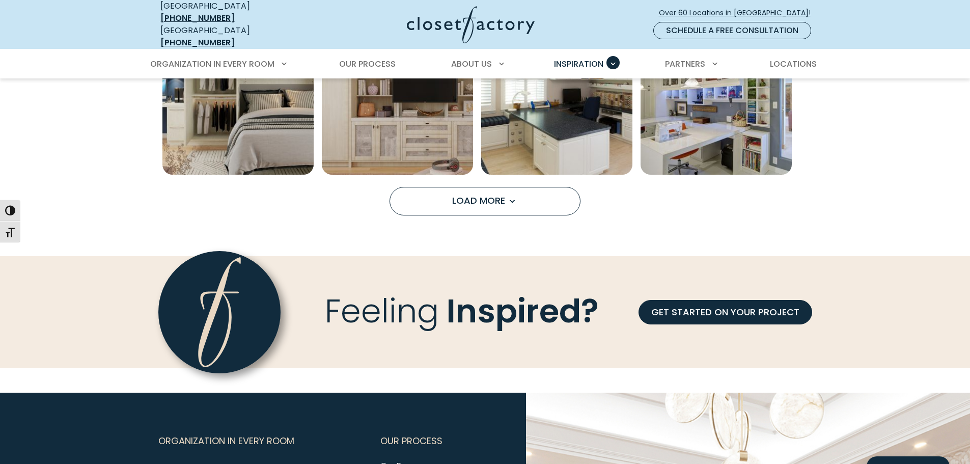
scroll to position [4736, 0]
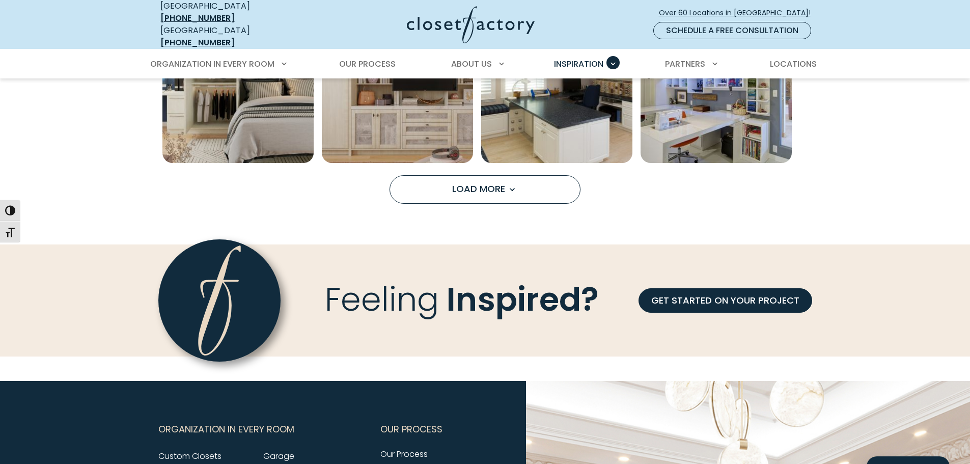
drag, startPoint x: 528, startPoint y: 174, endPoint x: 933, endPoint y: 248, distance: 412.0
click at [528, 175] on button "Load More" at bounding box center [485, 189] width 191 height 29
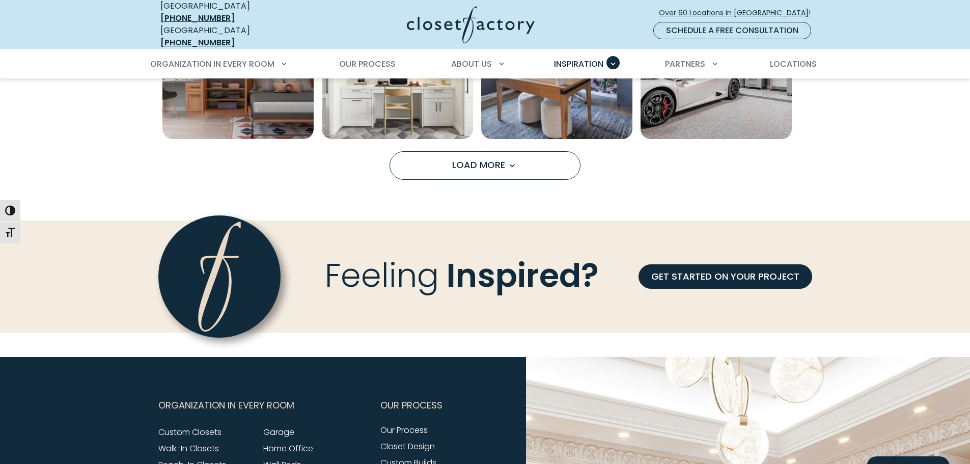
scroll to position [5398, 0]
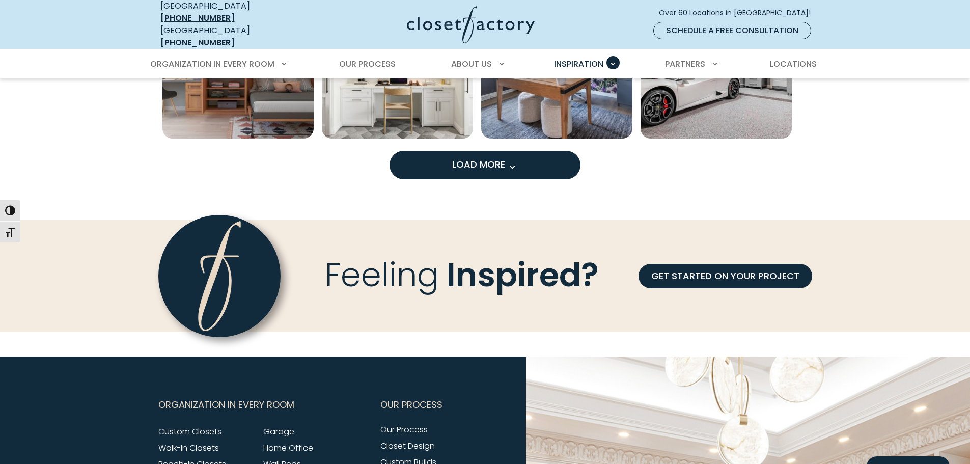
click at [527, 156] on button "Load More" at bounding box center [485, 165] width 191 height 29
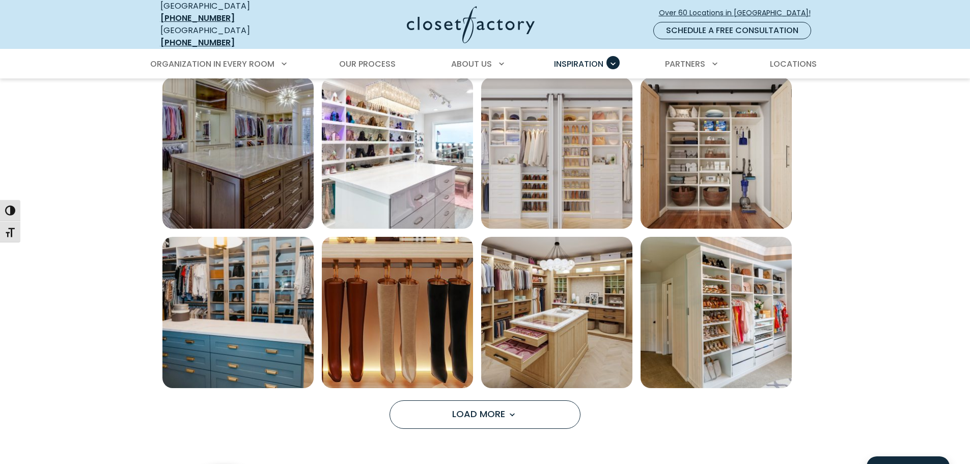
scroll to position [5805, 0]
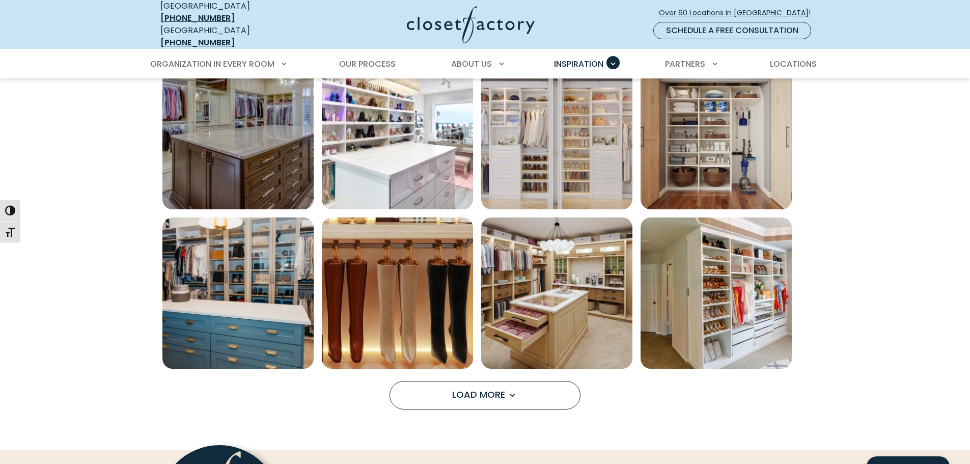
drag, startPoint x: 475, startPoint y: 390, endPoint x: 848, endPoint y: 316, distance: 380.5
click at [475, 390] on span "Load More" at bounding box center [485, 394] width 66 height 13
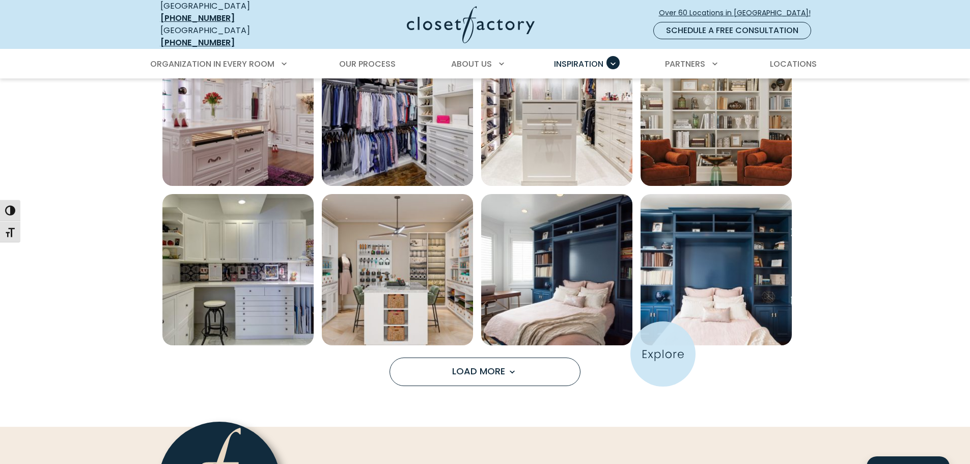
scroll to position [6467, 0]
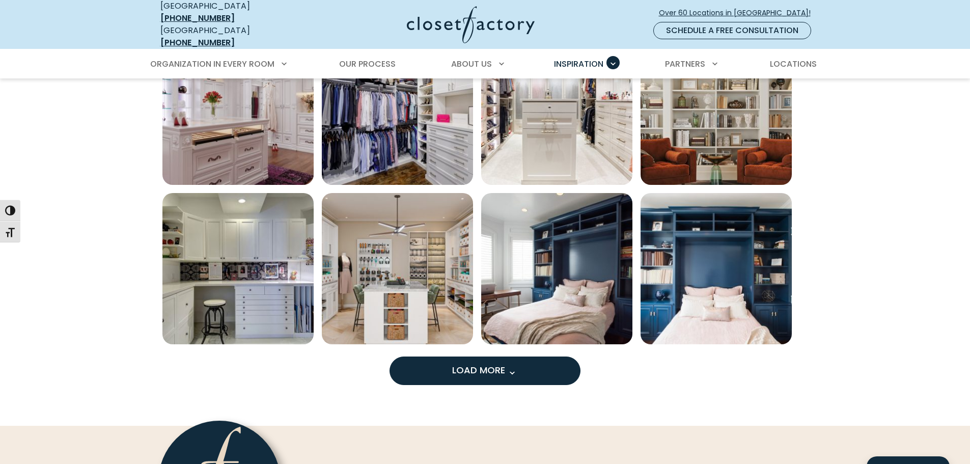
click at [534, 356] on button "Load More" at bounding box center [485, 370] width 191 height 29
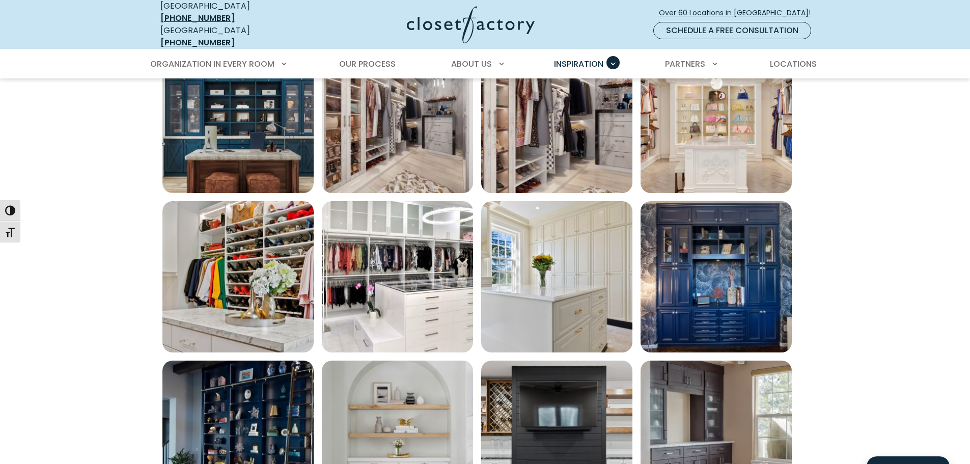
scroll to position [7129, 0]
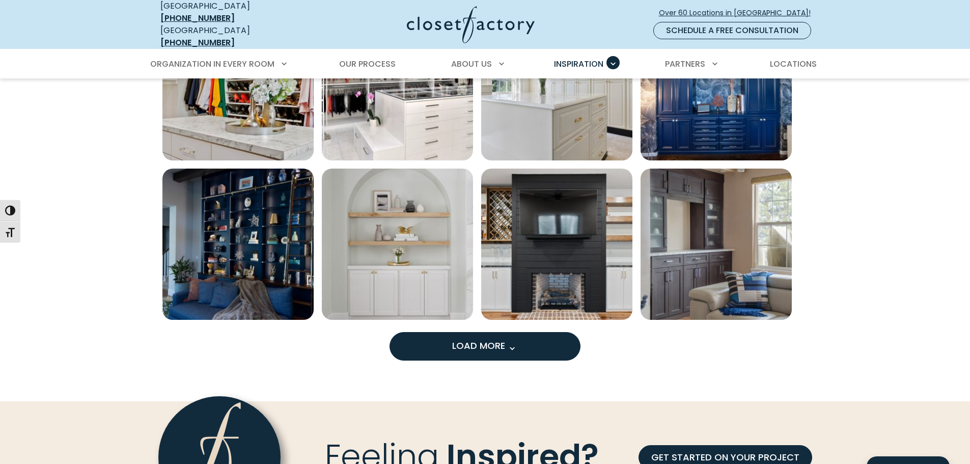
click at [446, 337] on button "Load More" at bounding box center [485, 346] width 191 height 29
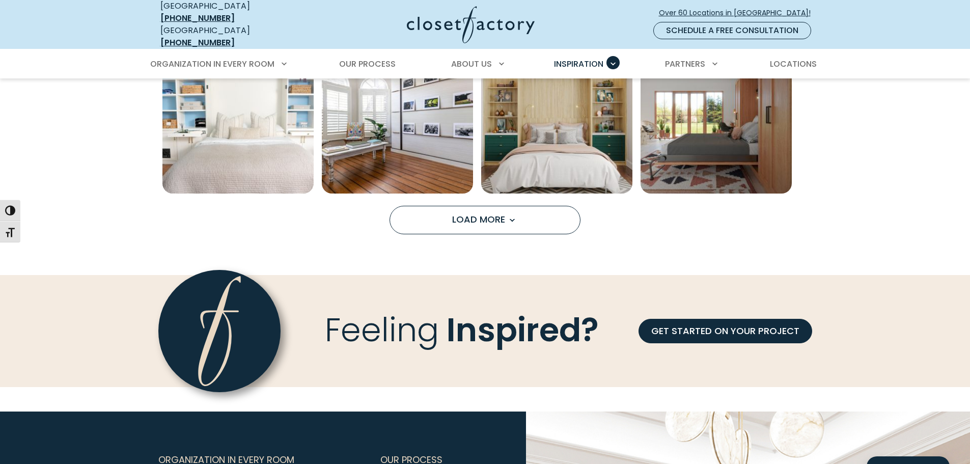
scroll to position [7944, 0]
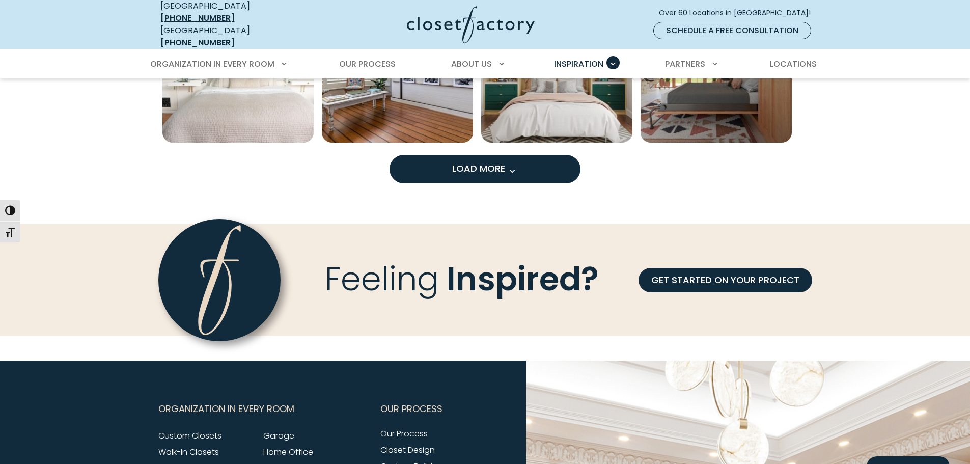
click at [520, 167] on button "Load More" at bounding box center [485, 169] width 191 height 29
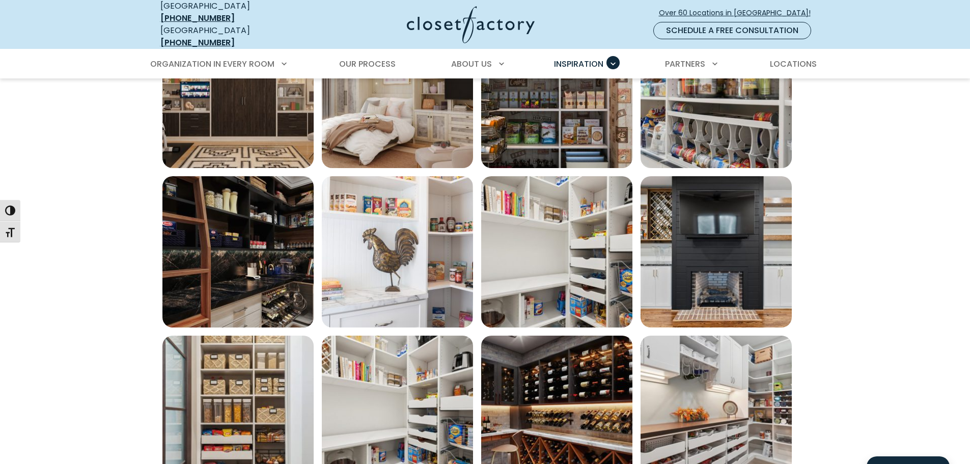
scroll to position [8403, 0]
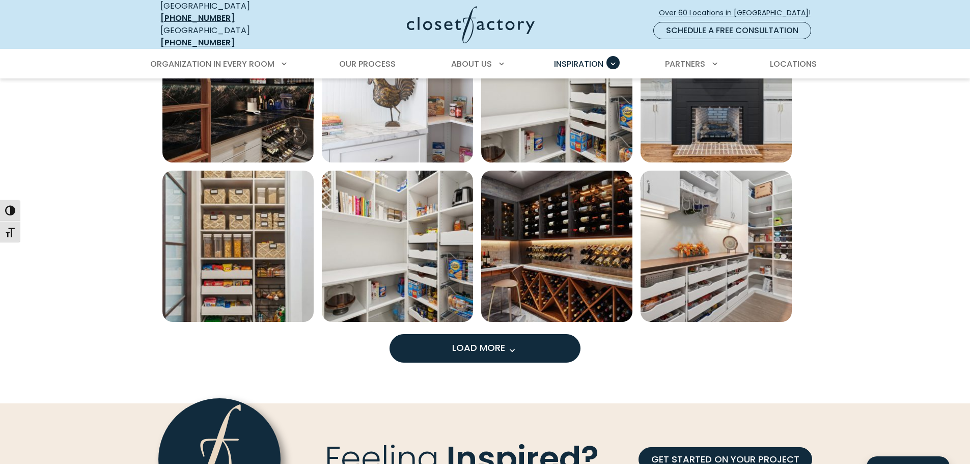
click at [461, 334] on button "Load More" at bounding box center [485, 348] width 191 height 29
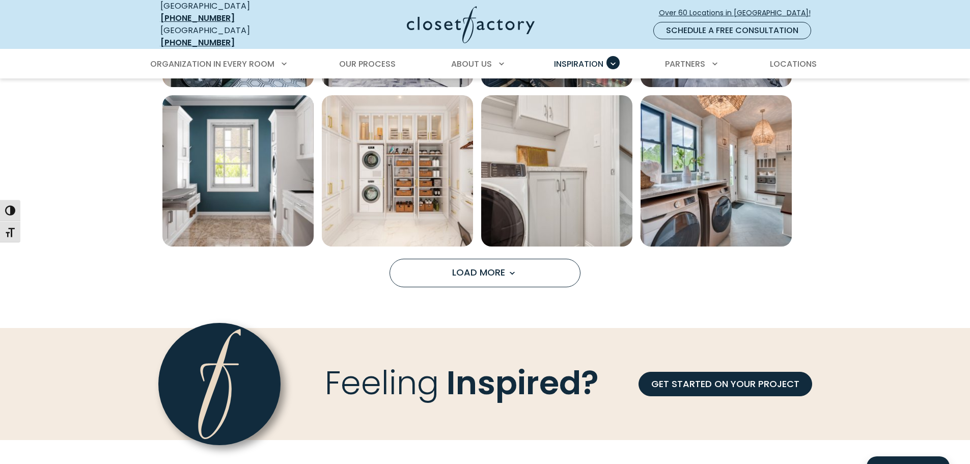
scroll to position [9166, 0]
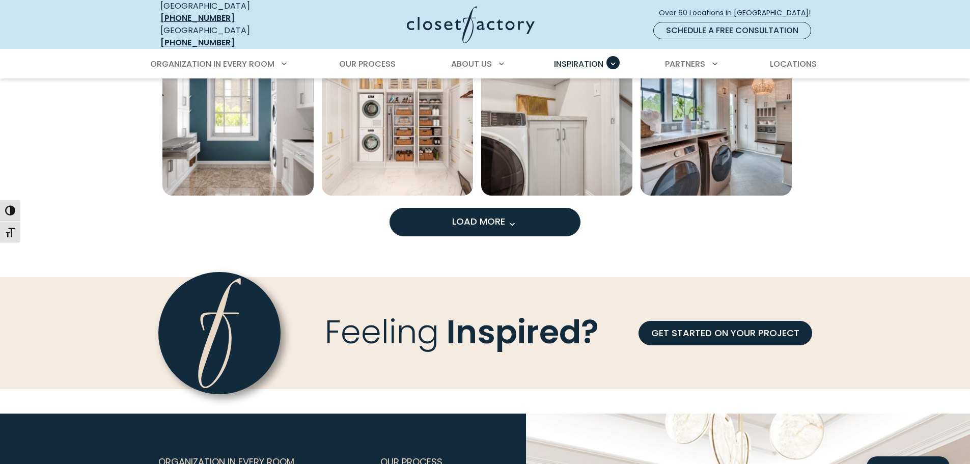
click at [455, 221] on button "Load More" at bounding box center [485, 222] width 191 height 29
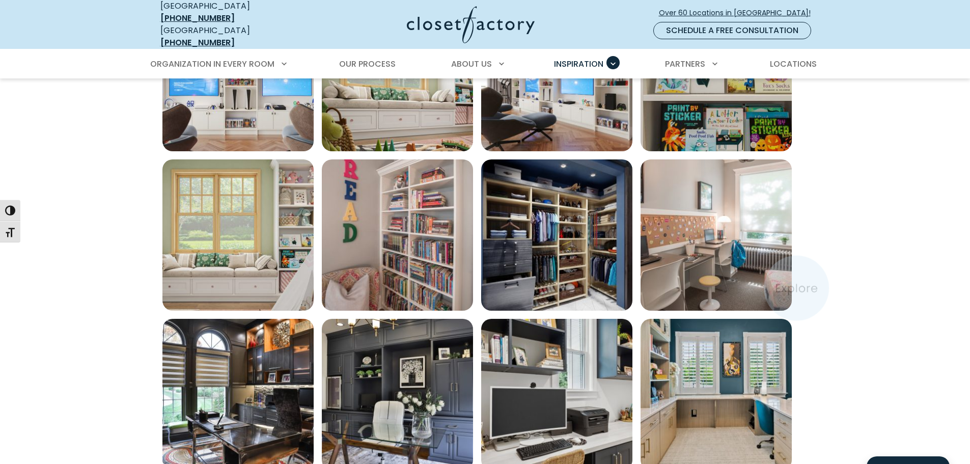
scroll to position [9574, 0]
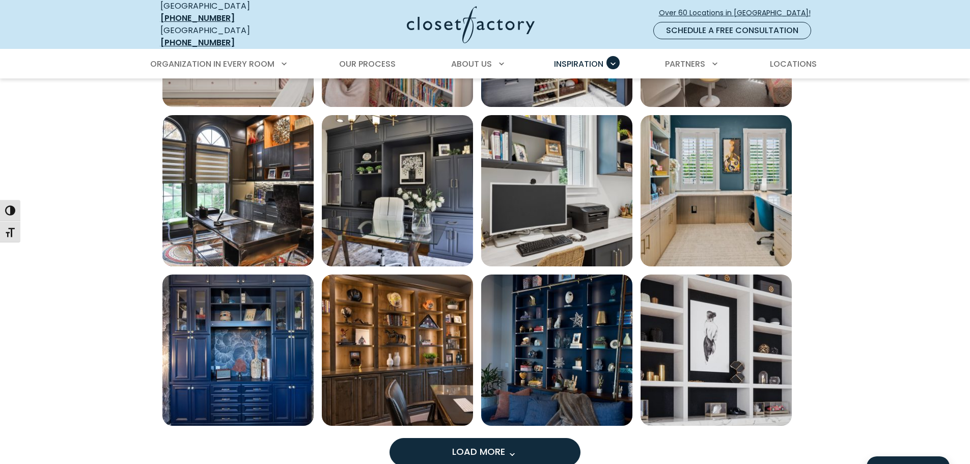
click at [468, 452] on button "Load More" at bounding box center [485, 452] width 191 height 29
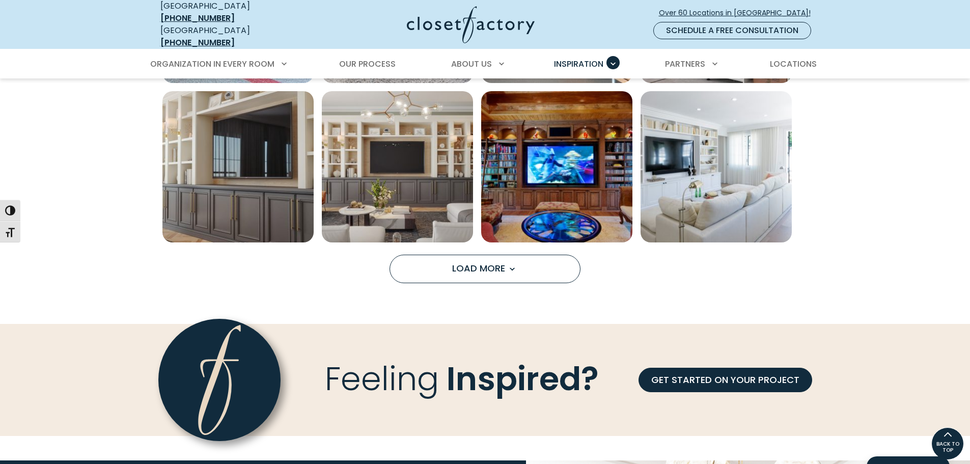
scroll to position [10287, 0]
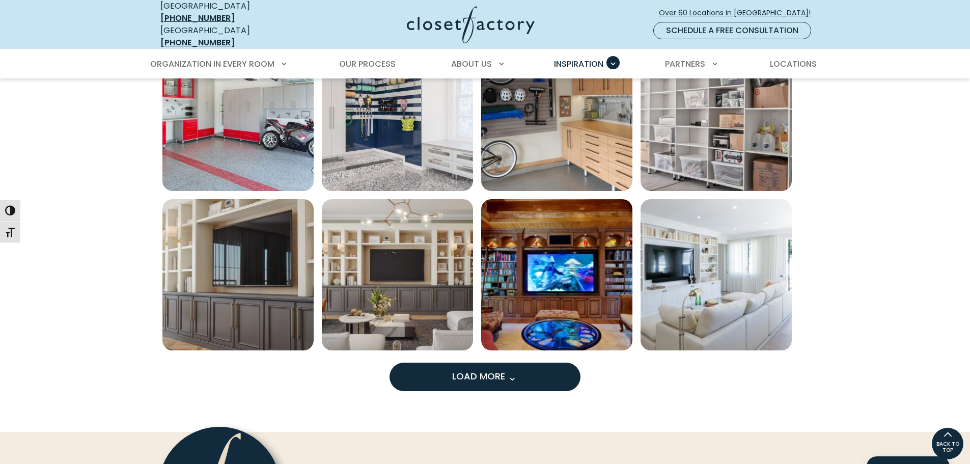
click at [483, 372] on span "Load More" at bounding box center [485, 376] width 66 height 13
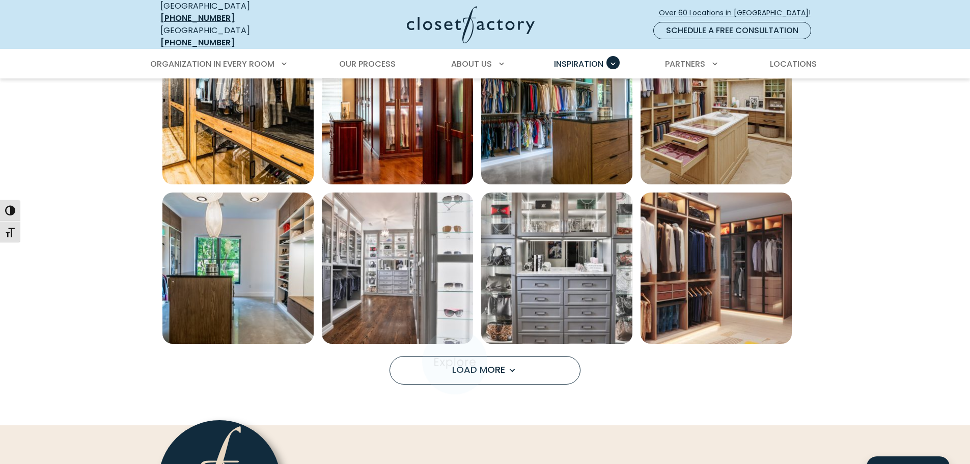
scroll to position [10949, 0]
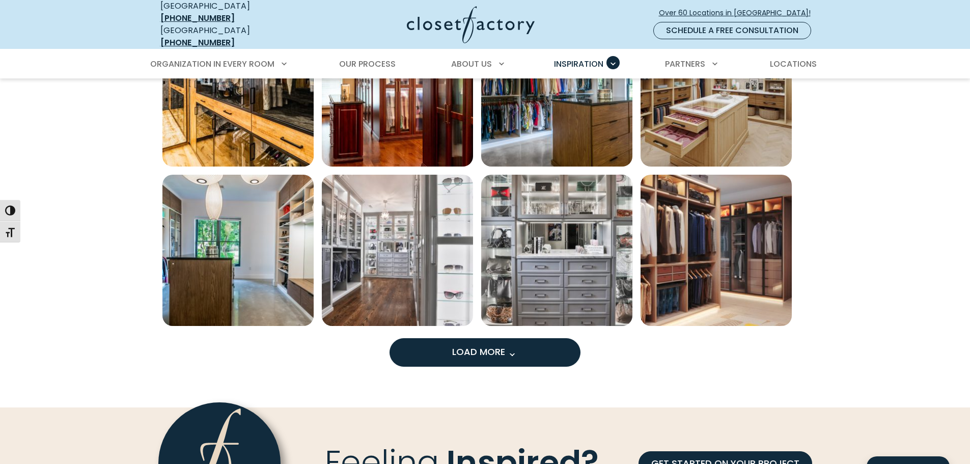
click at [449, 344] on button "Load More" at bounding box center [485, 352] width 191 height 29
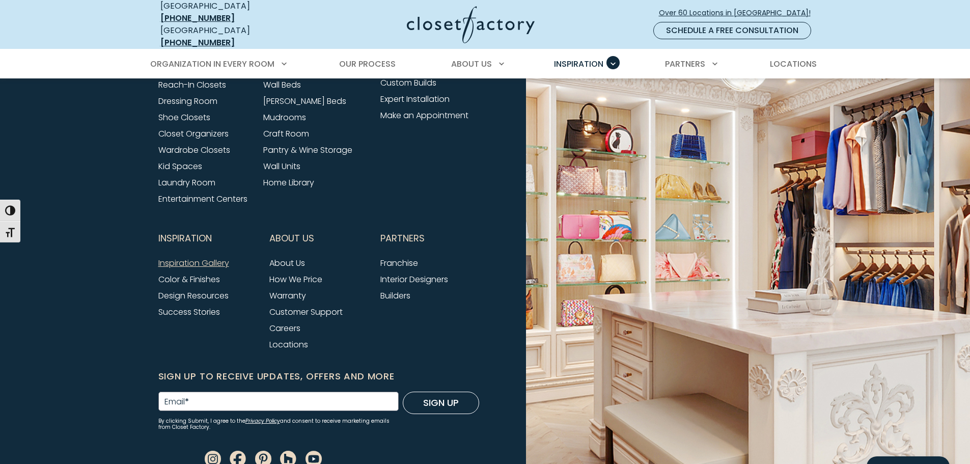
scroll to position [12171, 0]
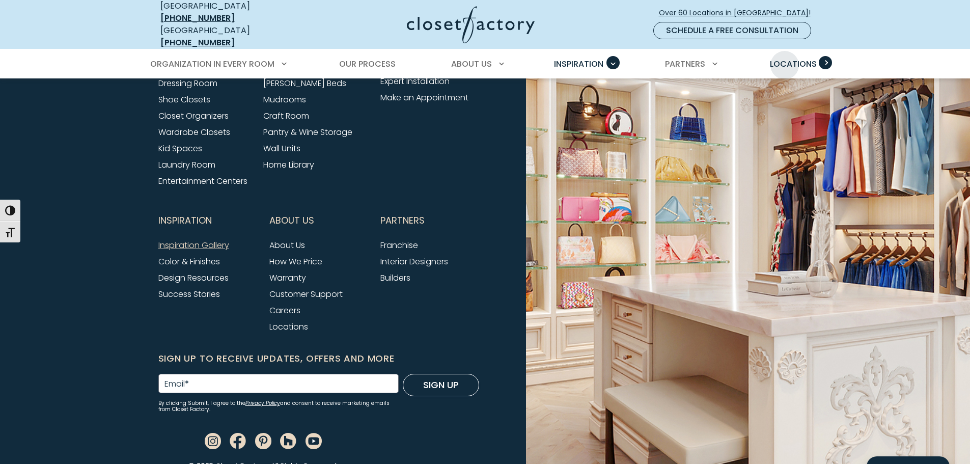
click at [785, 58] on span "Locations" at bounding box center [793, 64] width 47 height 12
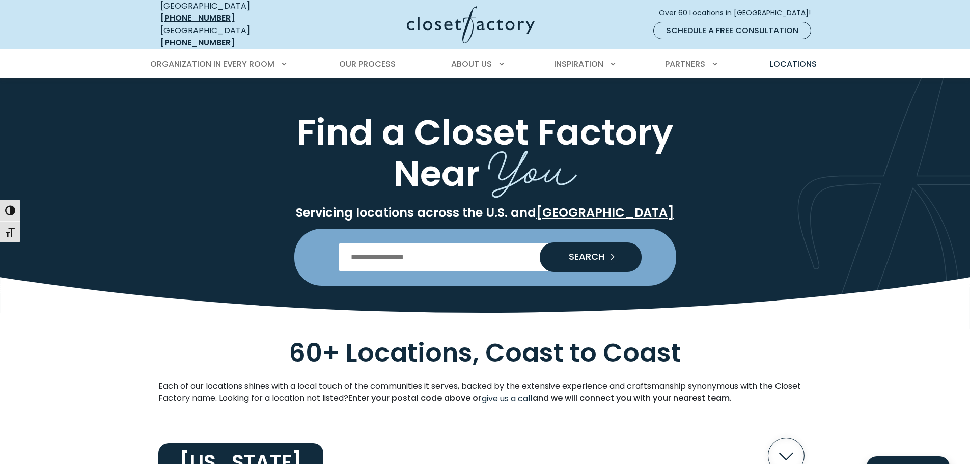
click at [489, 243] on input "Enter Postal Code" at bounding box center [485, 257] width 293 height 29
type input "*****"
click at [558, 246] on button "SEARCH" at bounding box center [591, 257] width 102 height 29
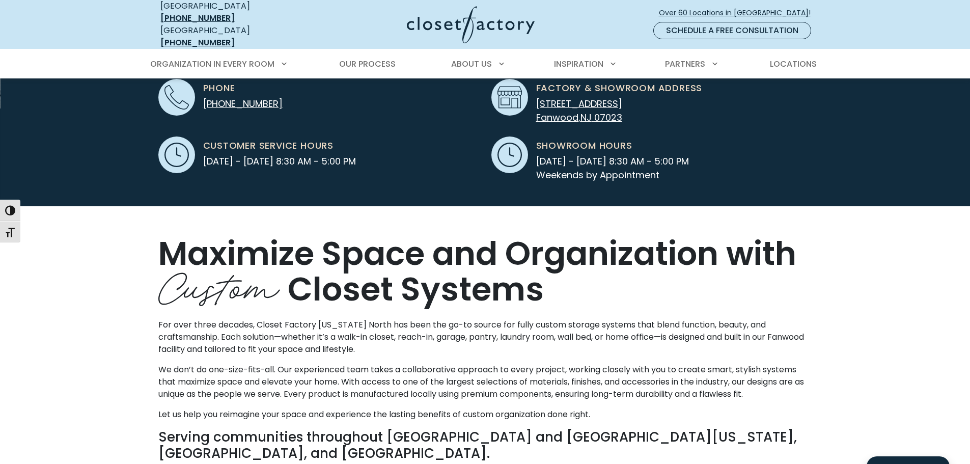
scroll to position [204, 0]
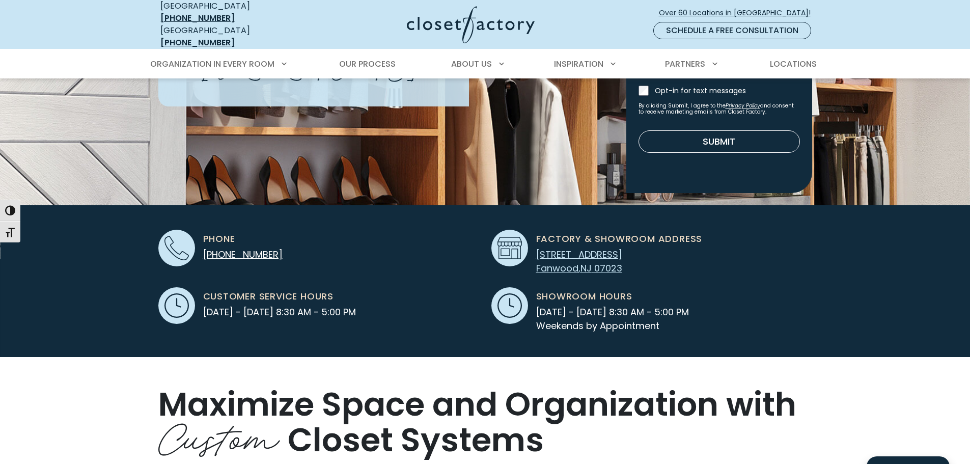
click at [547, 262] on span "Fanwood" at bounding box center [557, 268] width 42 height 13
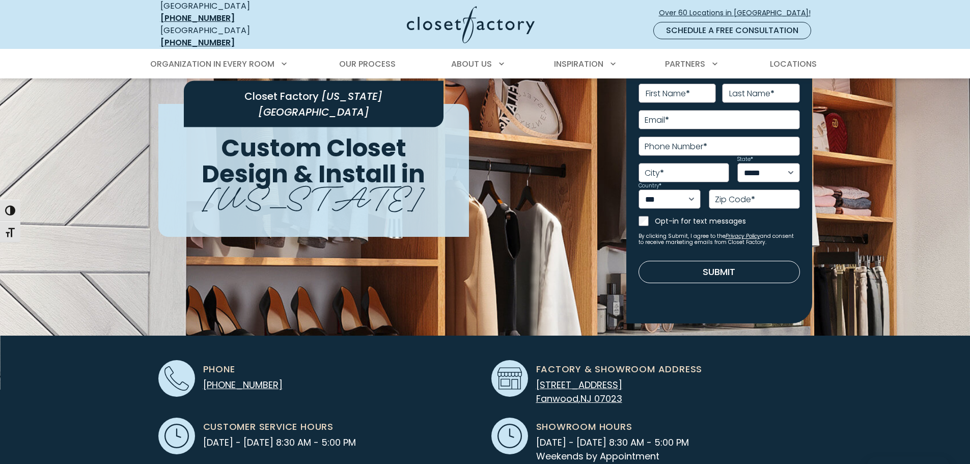
scroll to position [0, 0]
